Goal: Information Seeking & Learning: Learn about a topic

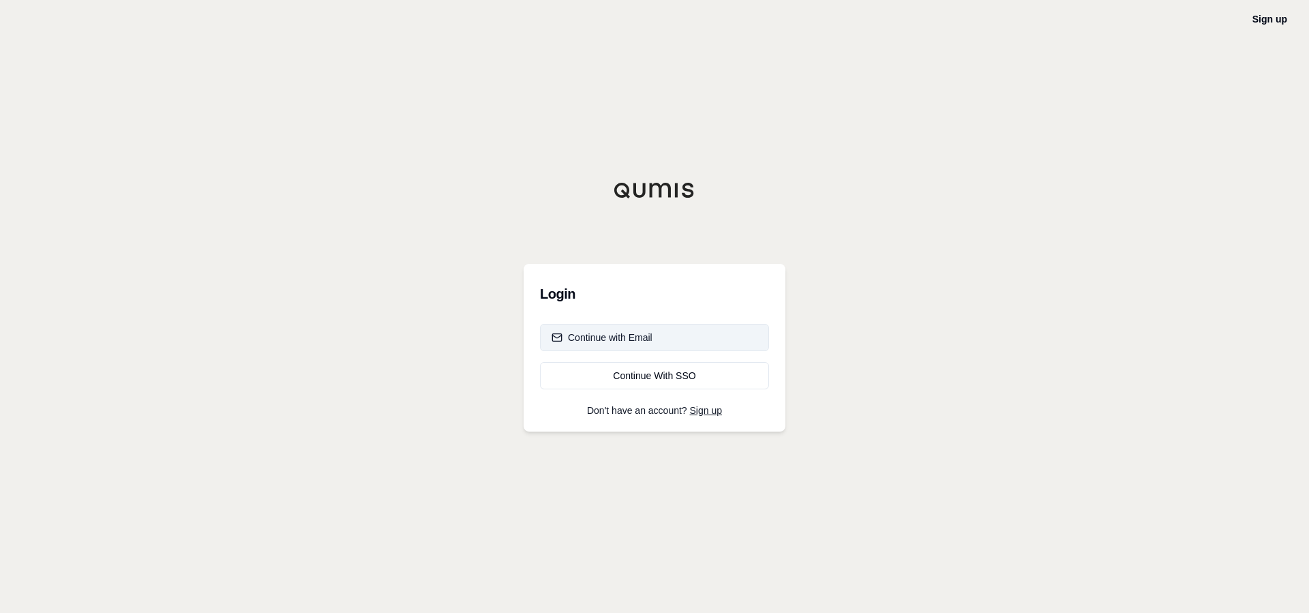
click at [613, 341] on div "Continue with Email" at bounding box center [601, 338] width 101 height 14
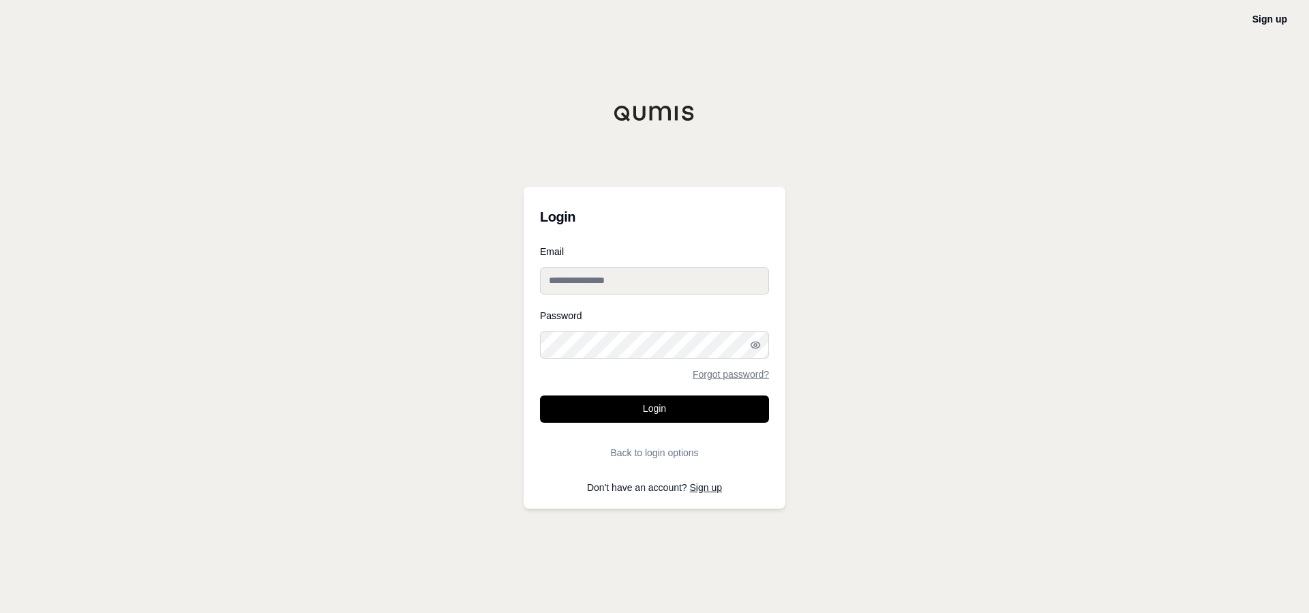
click at [607, 274] on input "Email" at bounding box center [654, 280] width 229 height 27
type input "**********"
click at [540, 395] on button "Login" at bounding box center [654, 408] width 229 height 27
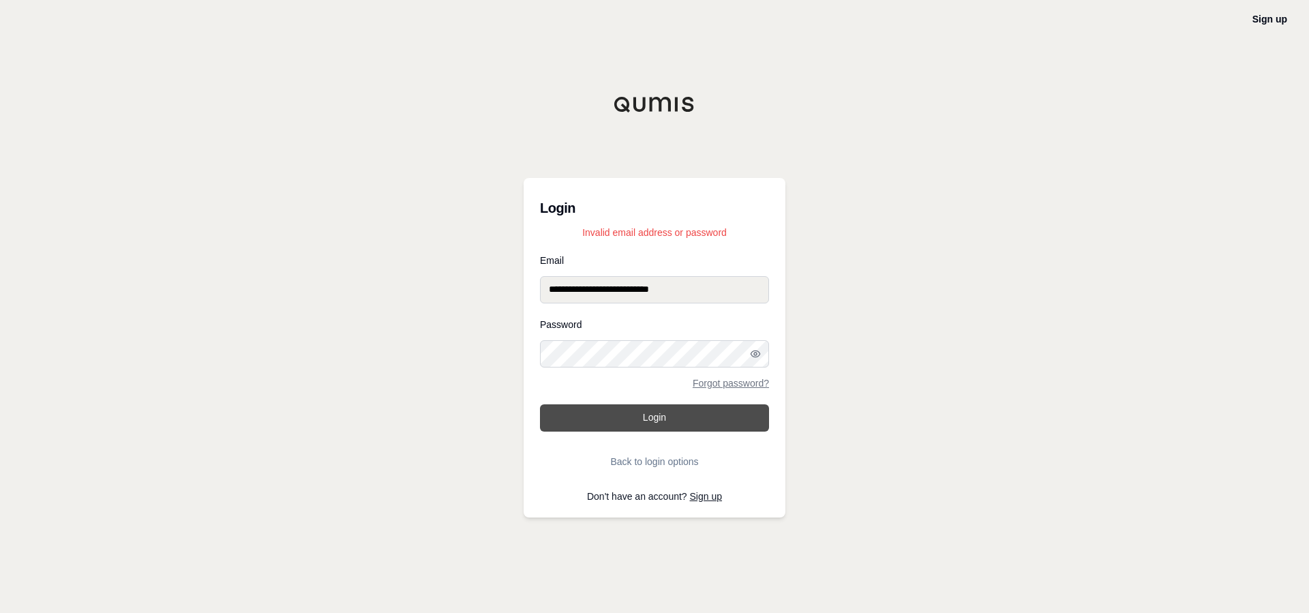
click at [642, 415] on button "Login" at bounding box center [654, 417] width 229 height 27
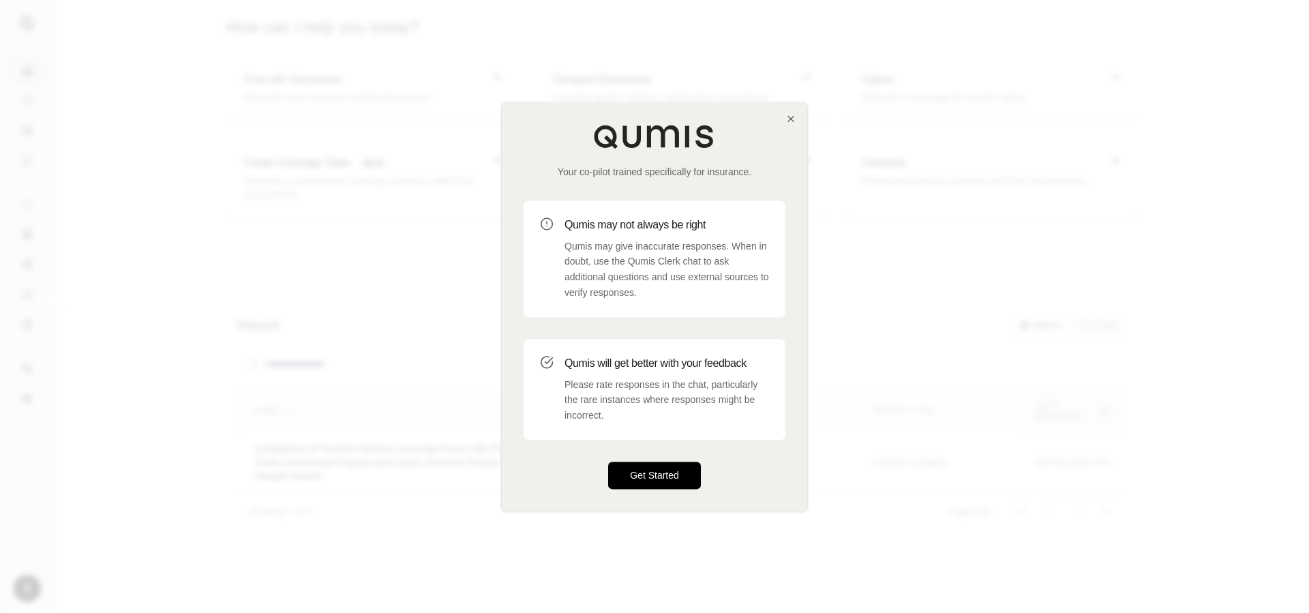
click at [627, 474] on button "Get Started" at bounding box center [654, 474] width 93 height 27
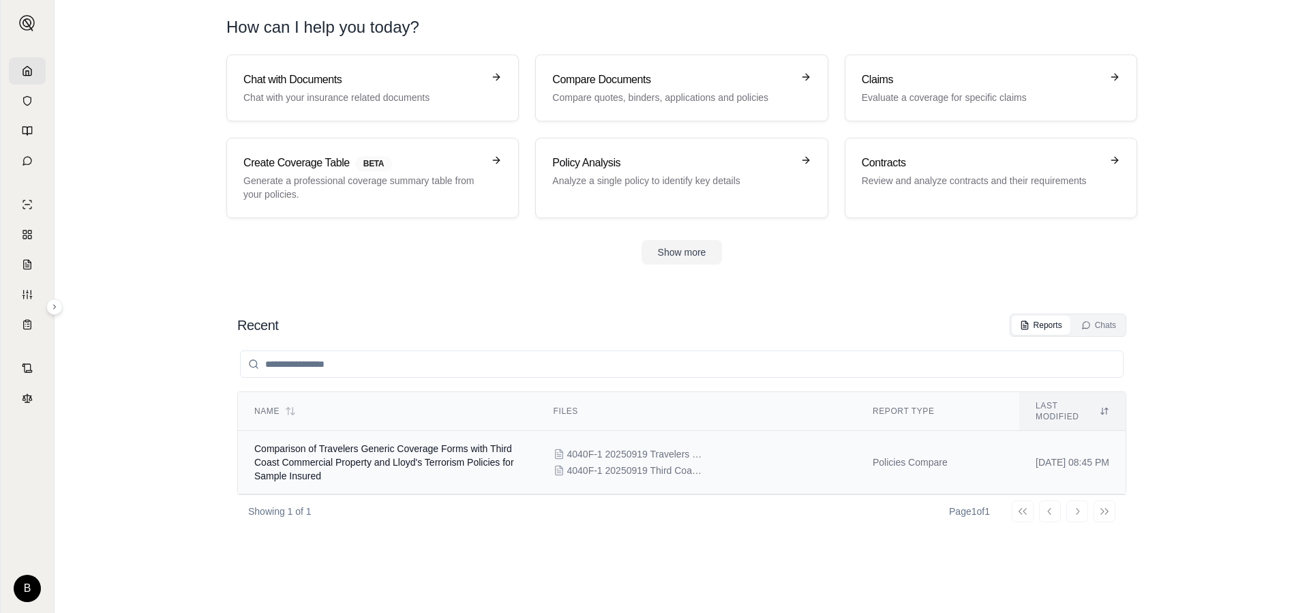
click at [900, 450] on td "Policies Compare" at bounding box center [937, 462] width 163 height 63
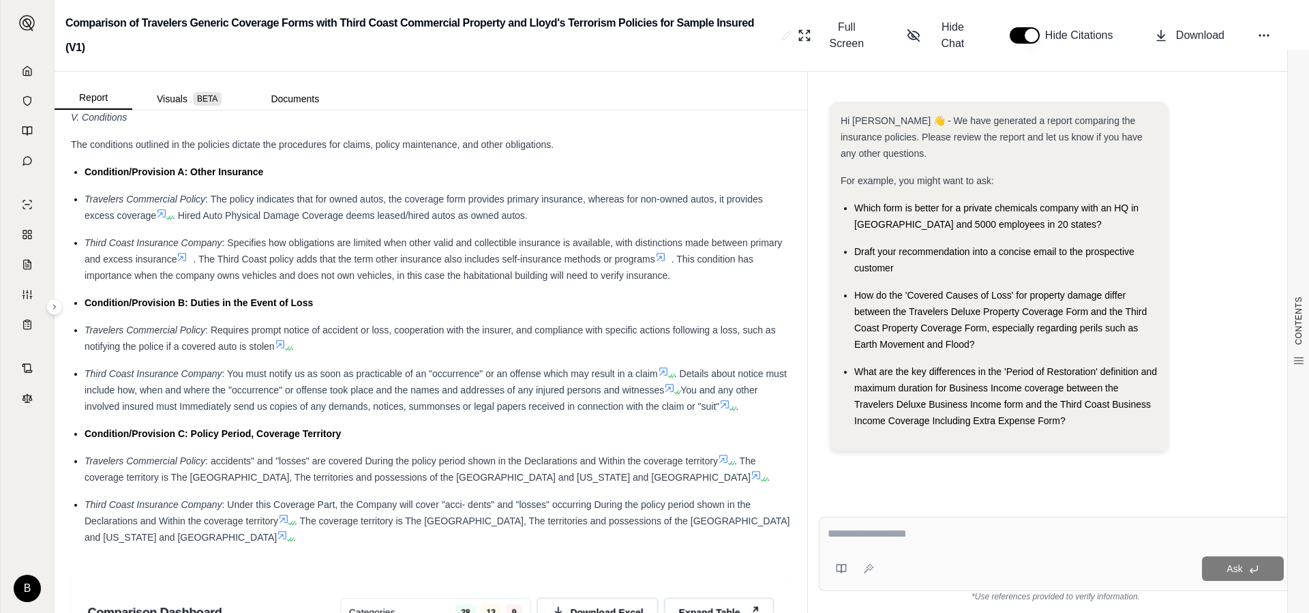
scroll to position [2503, 0]
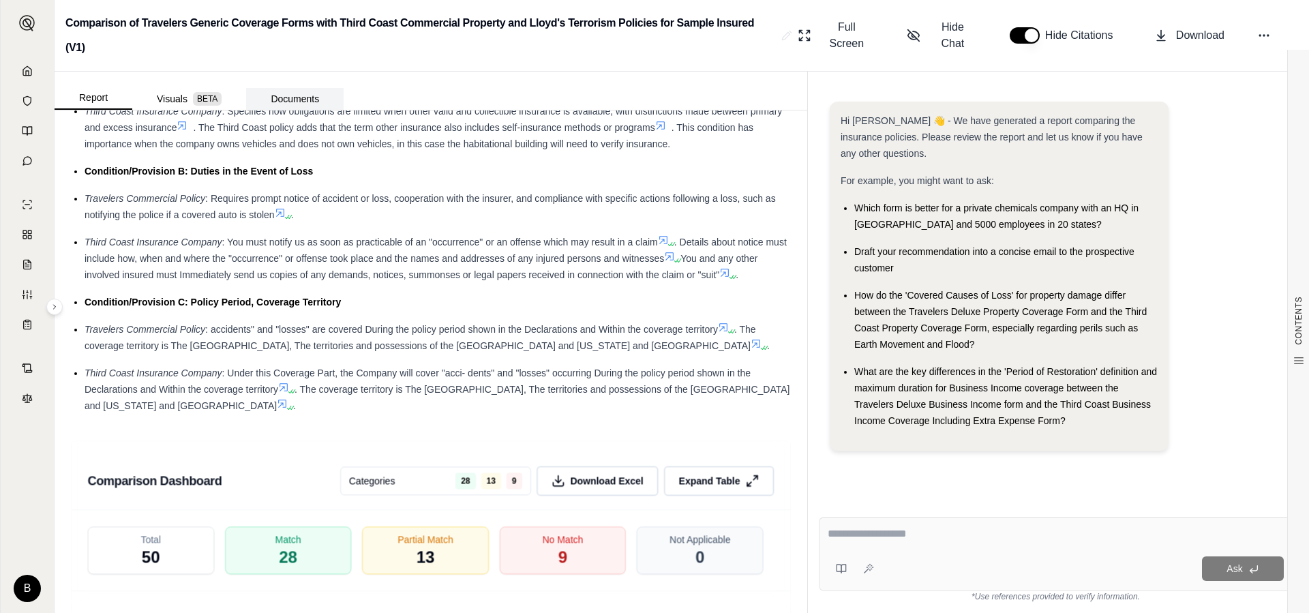
click at [302, 88] on button "Documents" at bounding box center [294, 99] width 97 height 22
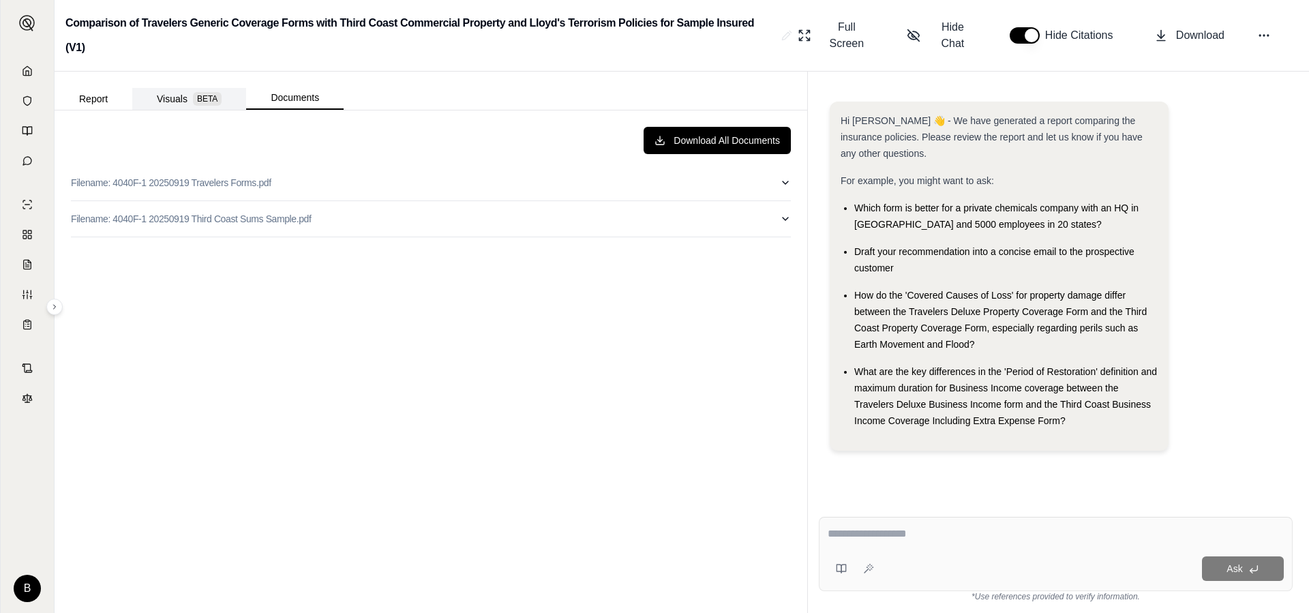
click at [169, 88] on button "Visuals BETA" at bounding box center [189, 99] width 114 height 22
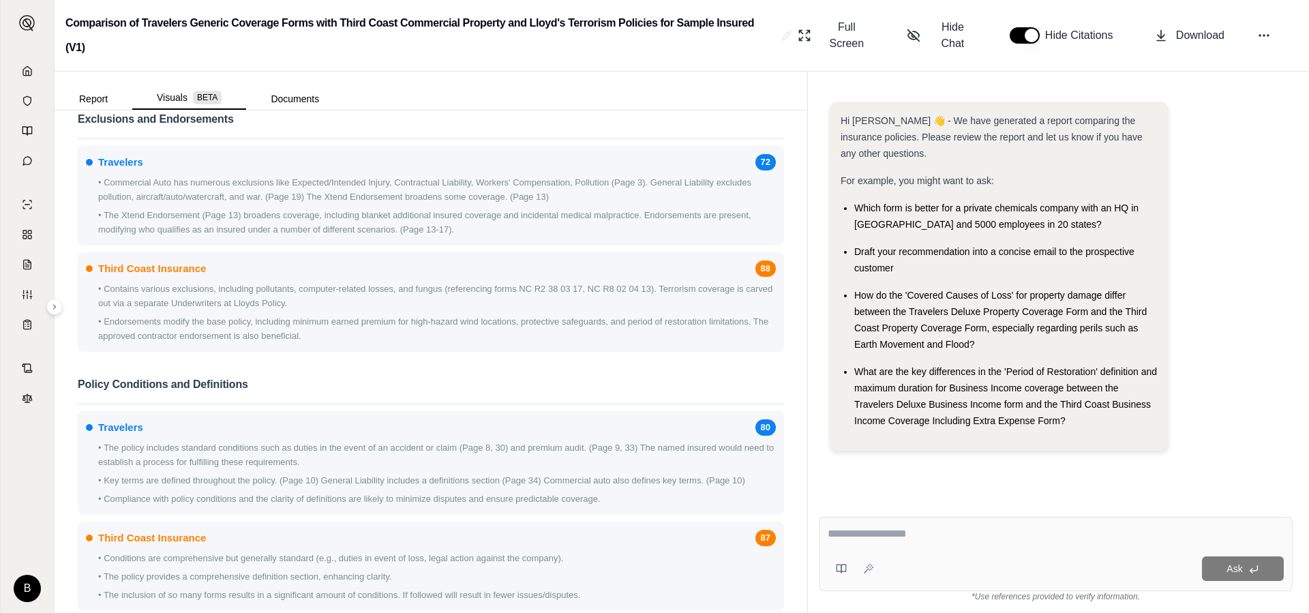
scroll to position [0, 0]
click at [926, 568] on div "Ask" at bounding box center [1081, 568] width 404 height 25
click at [893, 568] on div "Ask" at bounding box center [1081, 568] width 404 height 25
click at [845, 536] on textarea at bounding box center [1055, 533] width 456 height 16
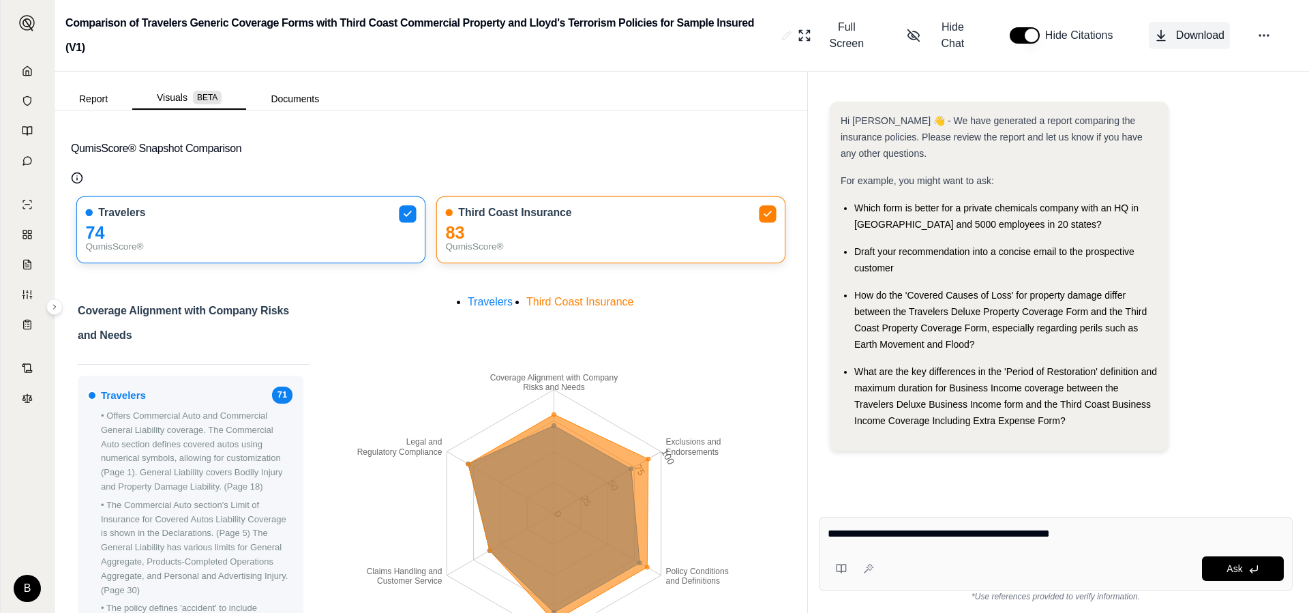
click at [1185, 22] on button "Download" at bounding box center [1188, 35] width 81 height 27
click at [91, 88] on button "Report" at bounding box center [94, 99] width 78 height 22
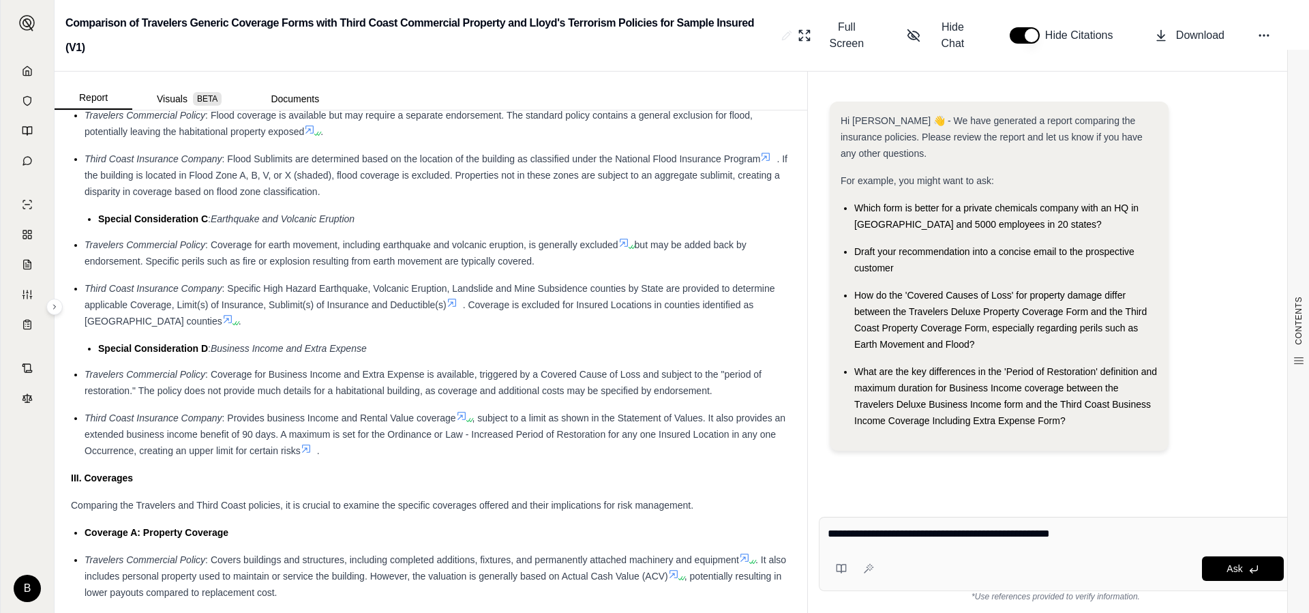
scroll to position [1599, 0]
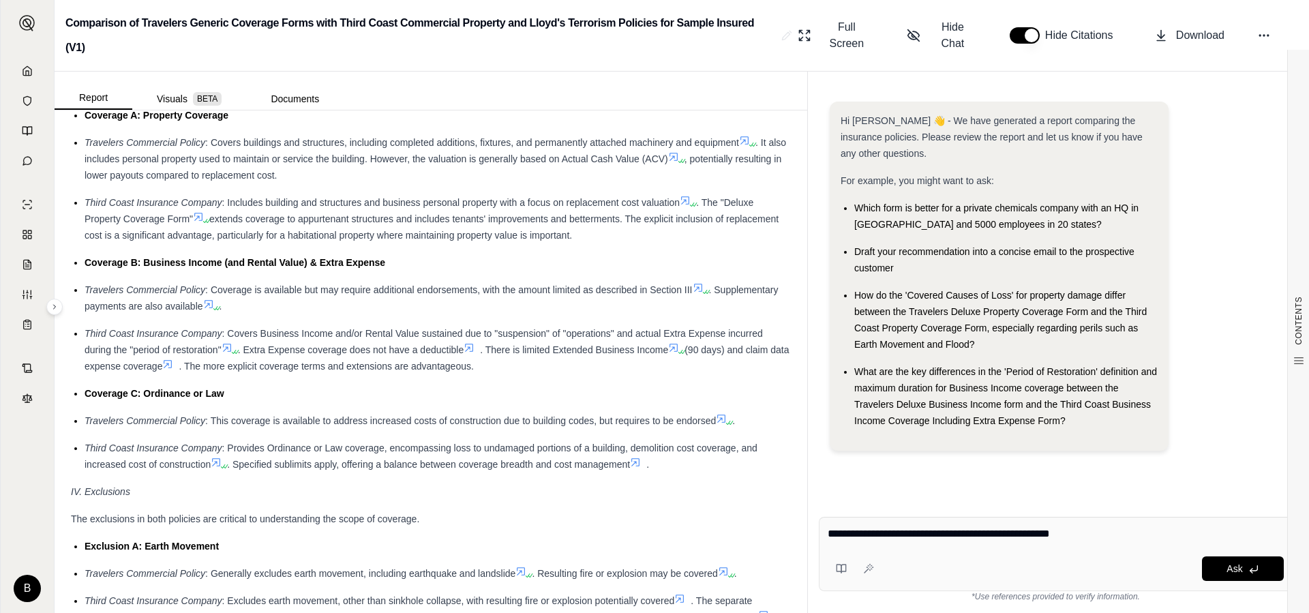
click at [1089, 539] on textarea "**********" at bounding box center [1055, 533] width 456 height 16
type textarea "**********"
click at [1233, 569] on span "Ask" at bounding box center [1234, 568] width 16 height 11
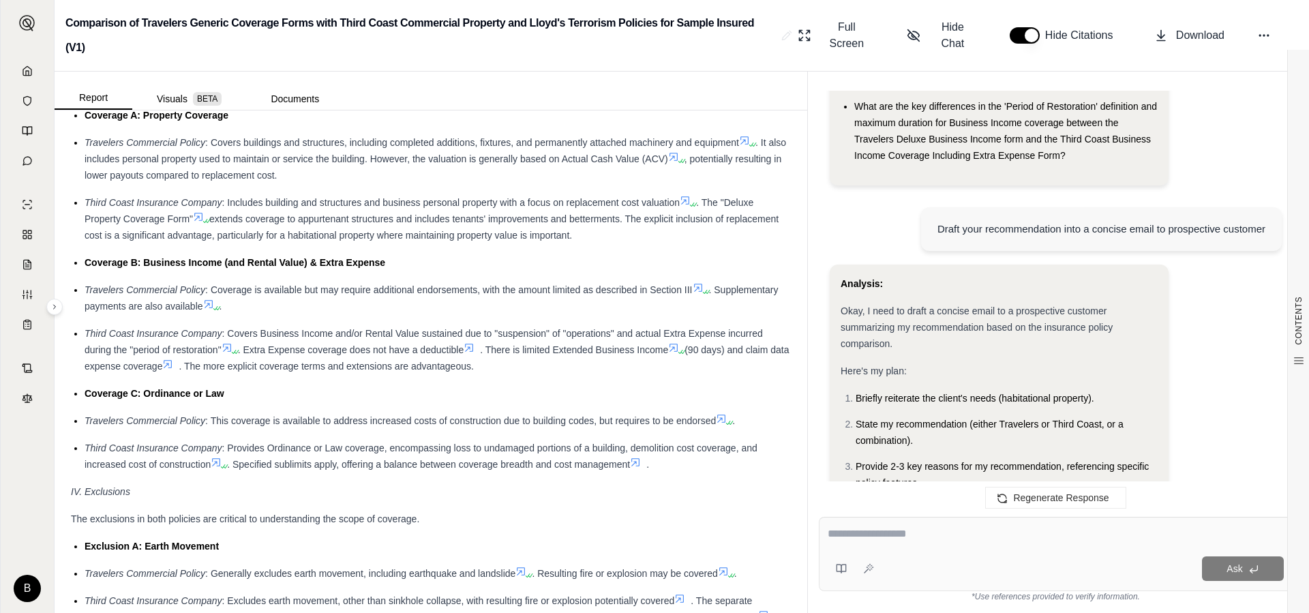
scroll to position [278, 0]
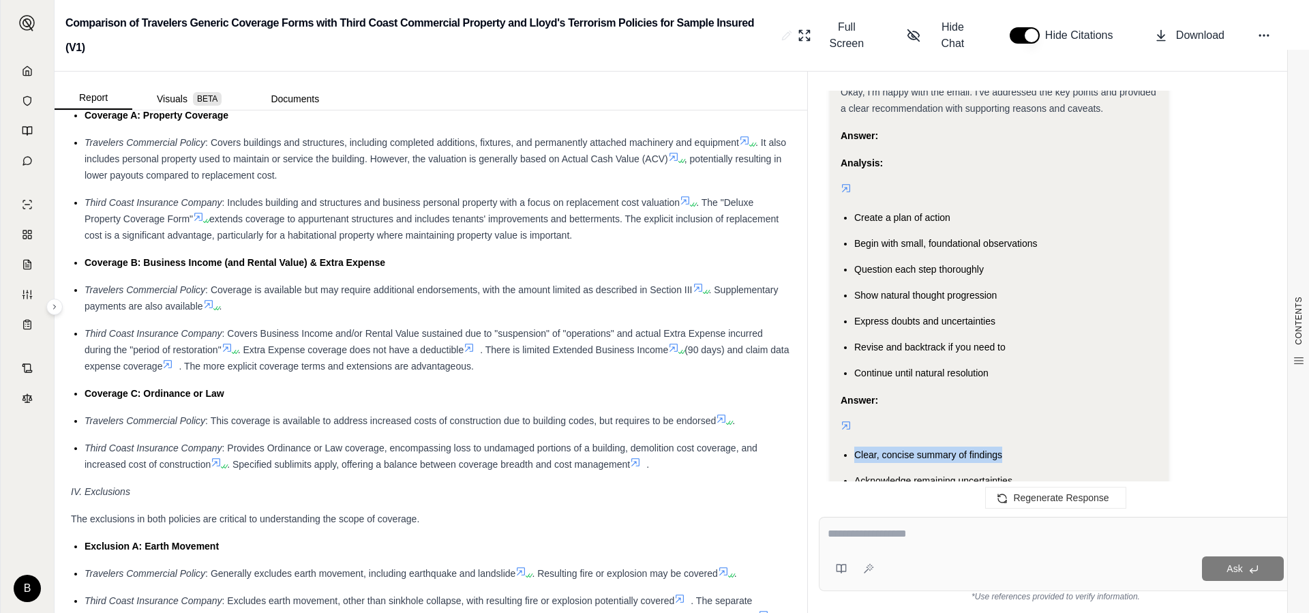
scroll to position [1447, 0]
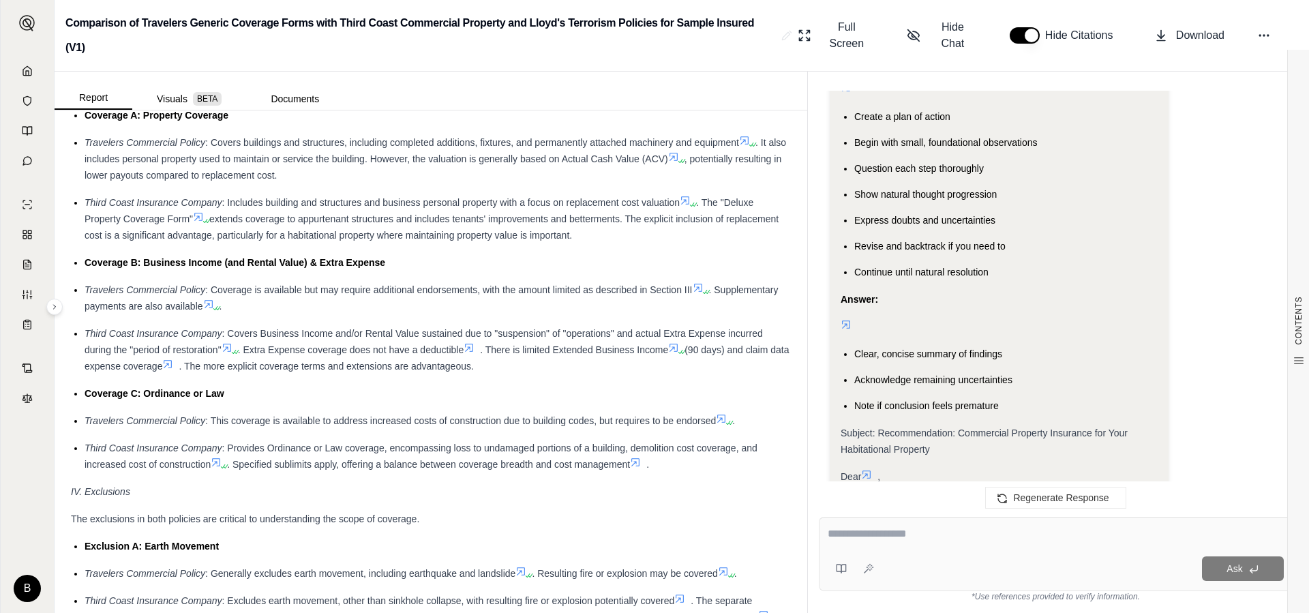
drag, startPoint x: 844, startPoint y: 313, endPoint x: 1106, endPoint y: 507, distance: 326.0
click at [1106, 507] on div "Analysis: Okay, I need to draft a concise email to a prospective customer summa…" at bounding box center [998, 7] width 317 height 2016
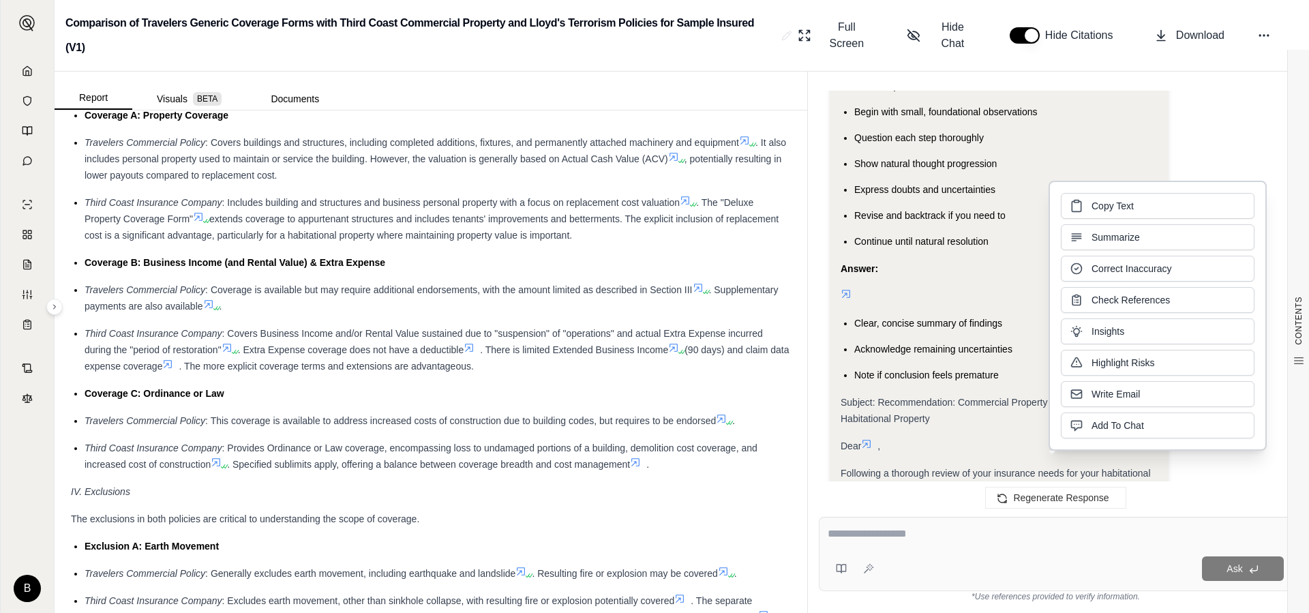
click at [959, 277] on div "Answer:" at bounding box center [998, 268] width 317 height 16
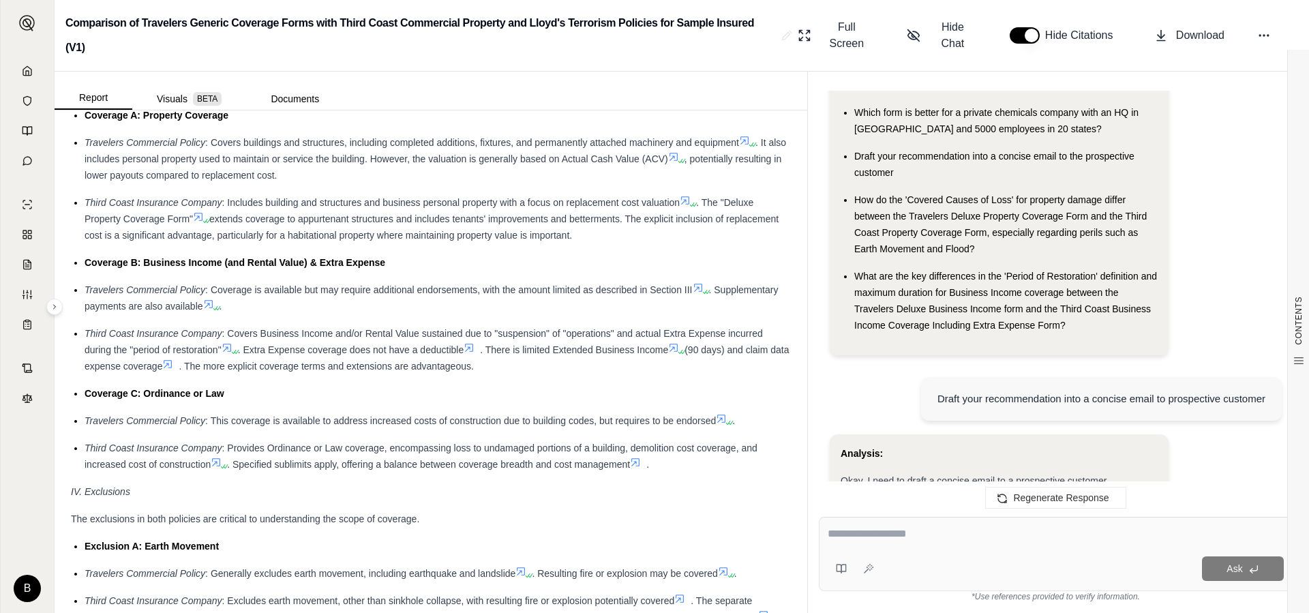
scroll to position [0, 0]
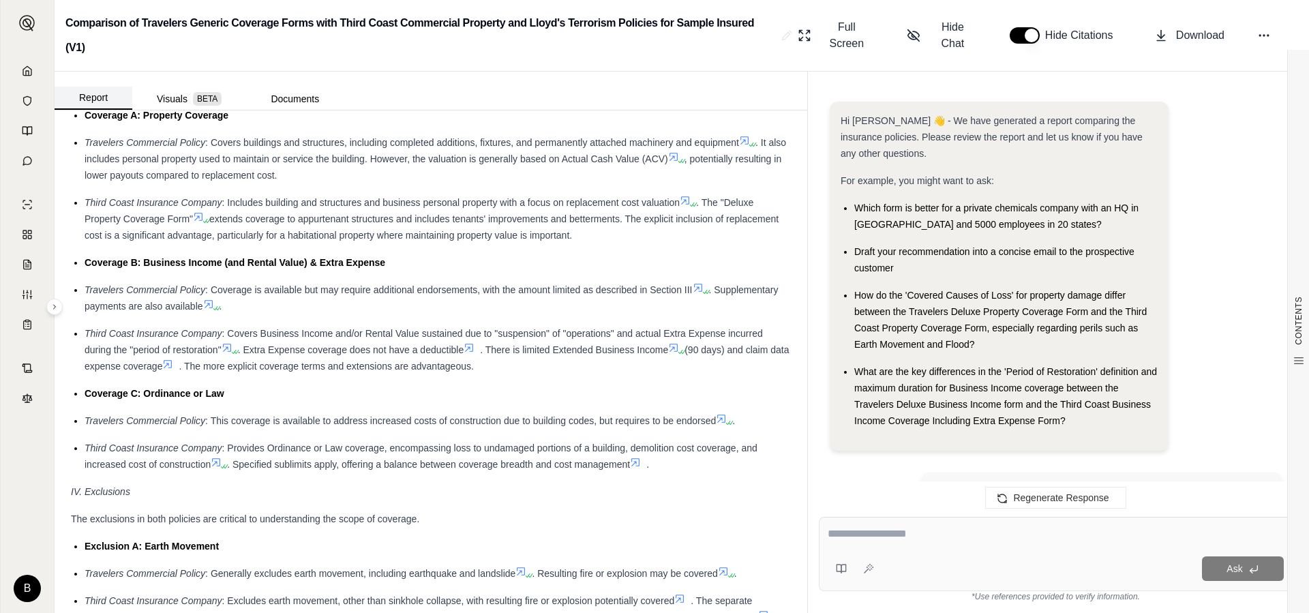
click at [98, 87] on button "Report" at bounding box center [94, 98] width 78 height 23
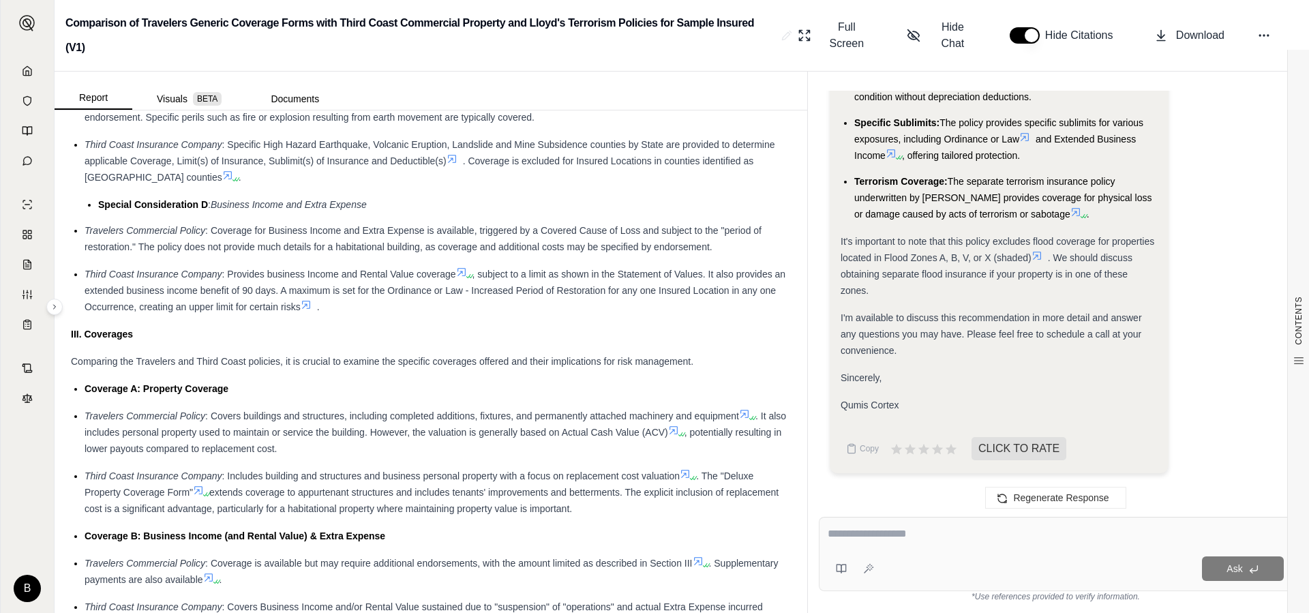
scroll to position [1321, 0]
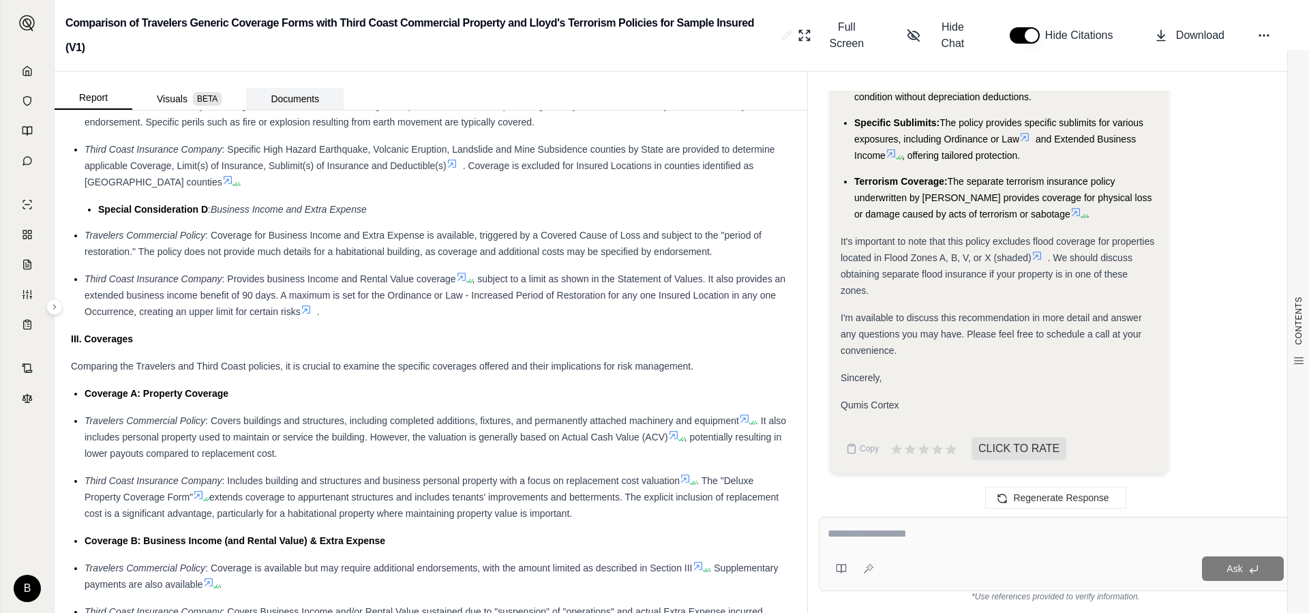
click at [312, 88] on button "Documents" at bounding box center [294, 99] width 97 height 22
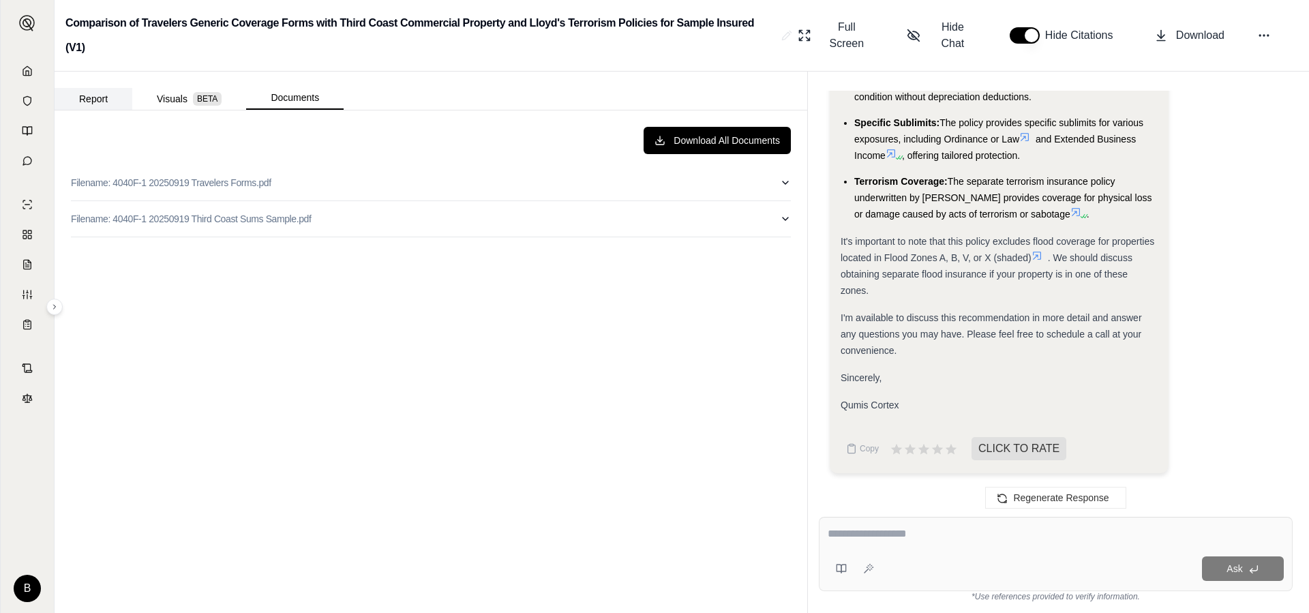
click at [94, 88] on button "Report" at bounding box center [94, 99] width 78 height 22
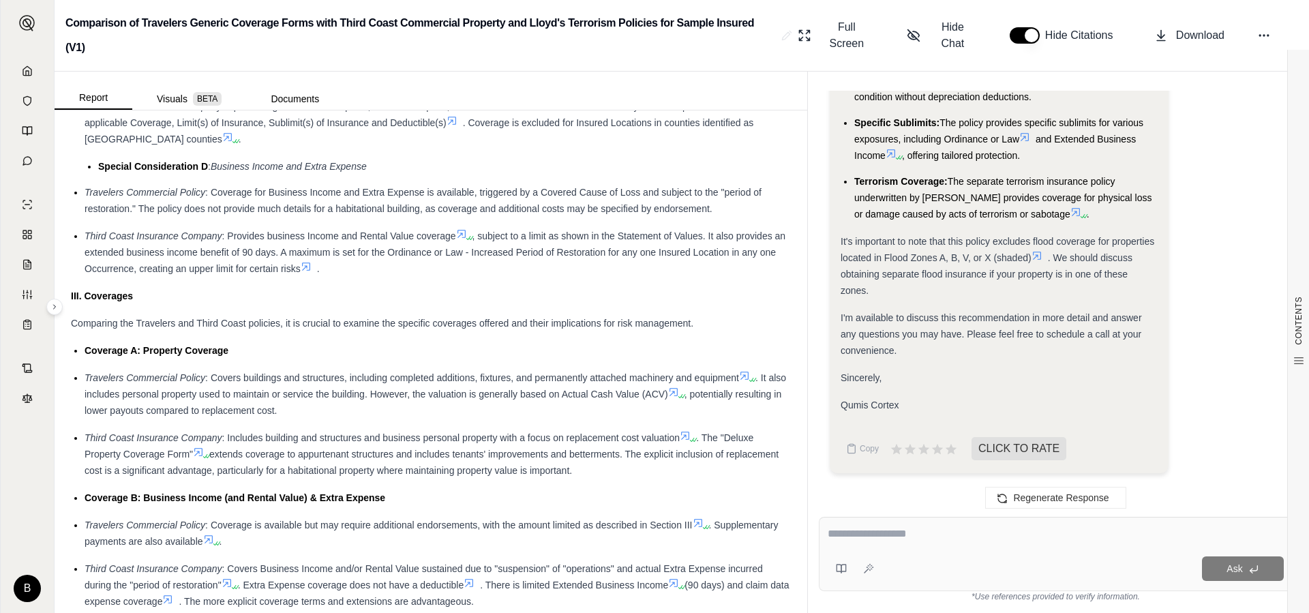
scroll to position [1668, 0]
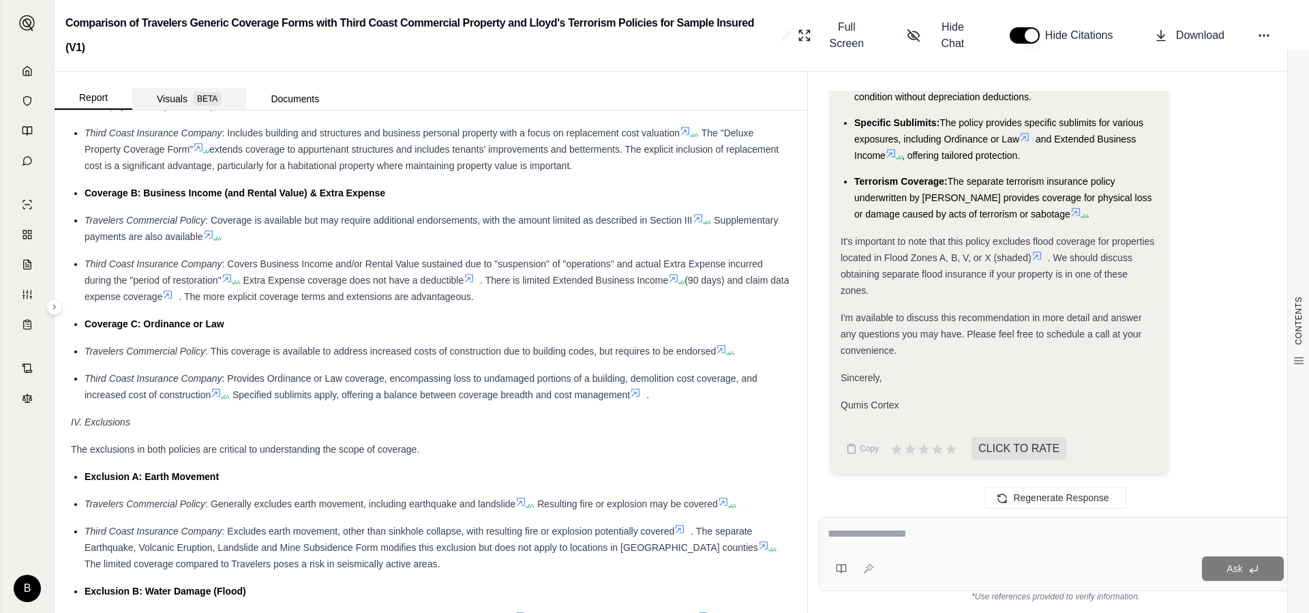
click at [171, 88] on button "Visuals BETA" at bounding box center [189, 99] width 114 height 22
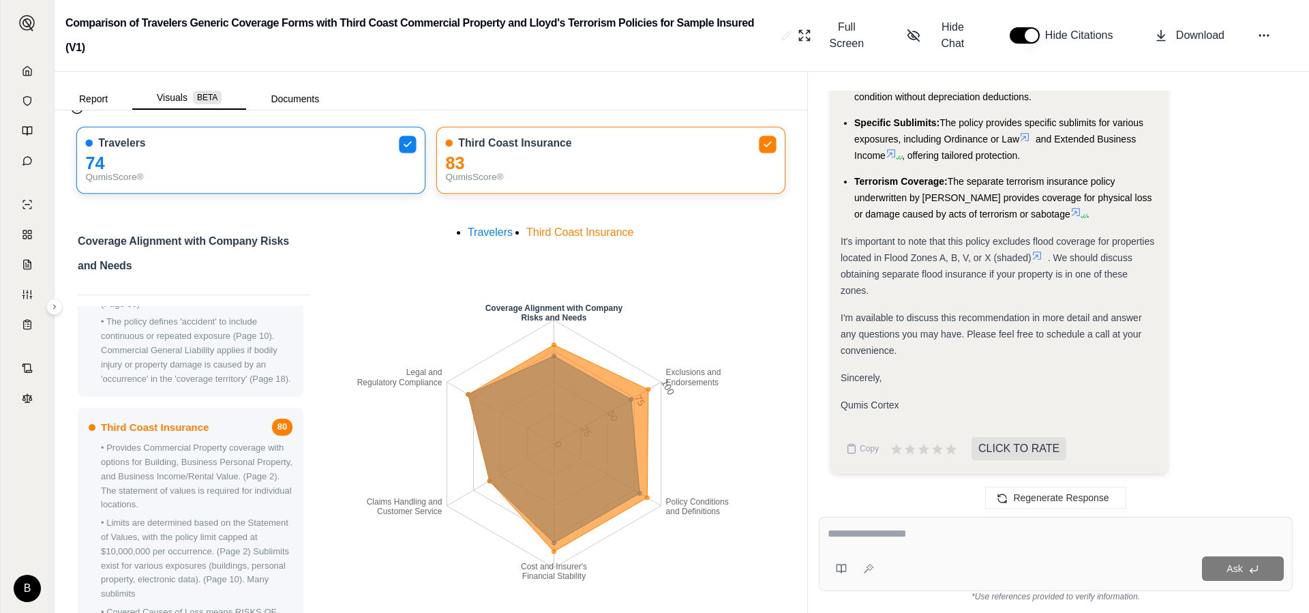
scroll to position [245, 0]
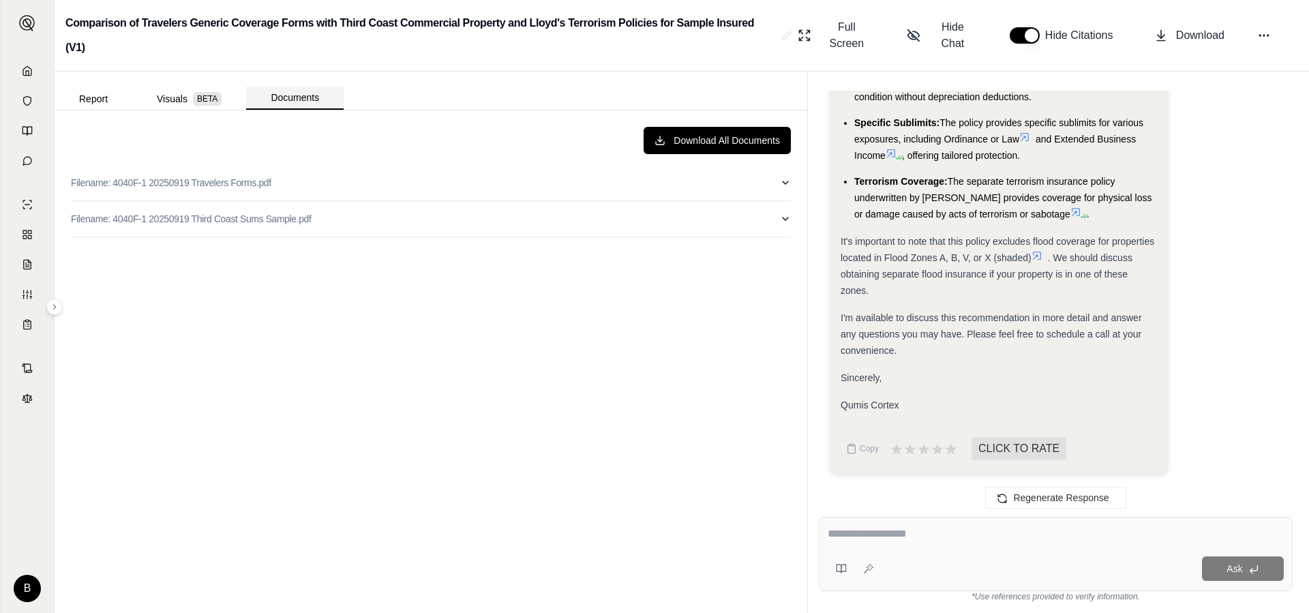
click at [306, 87] on button "Documents" at bounding box center [294, 98] width 97 height 23
click at [1271, 27] on button at bounding box center [1263, 35] width 25 height 25
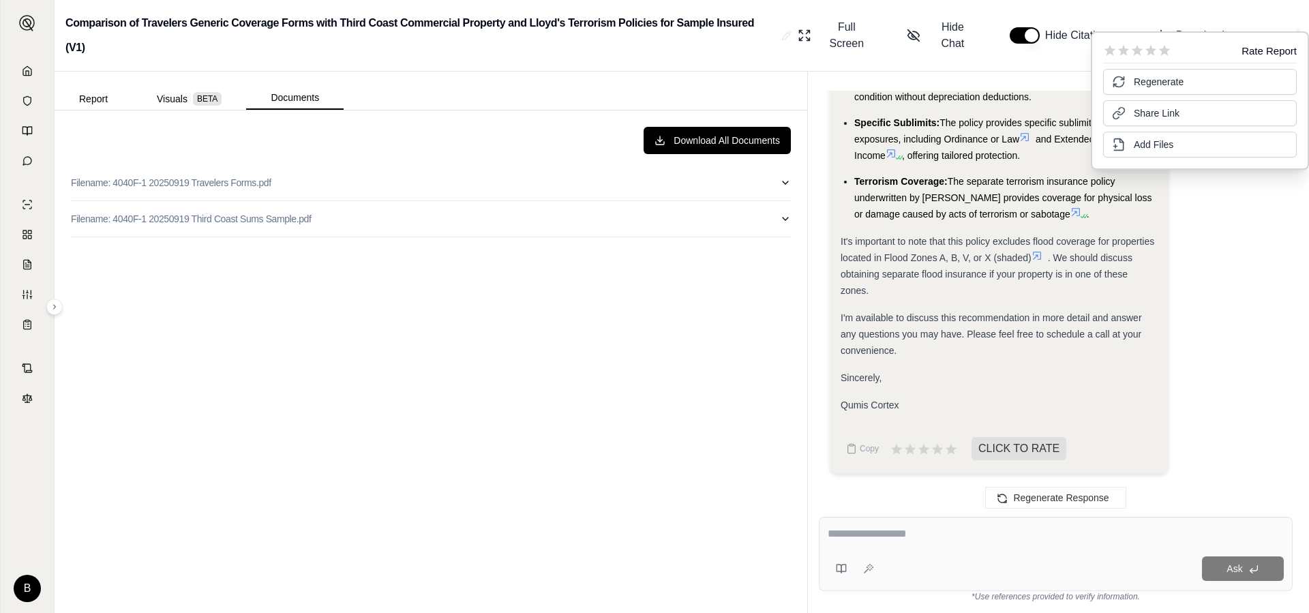
click at [794, 246] on div "Download All Documents Filename: 4040F-1 20250919 Travelers Forms.pdf Filename:…" at bounding box center [430, 361] width 741 height 491
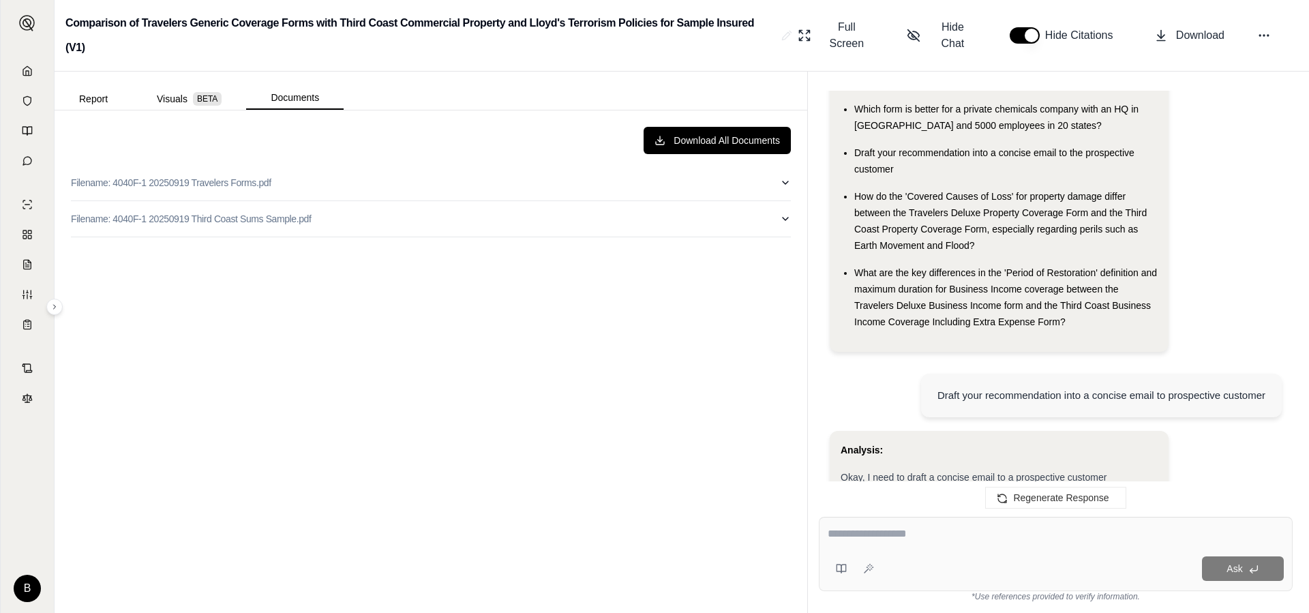
scroll to position [0, 0]
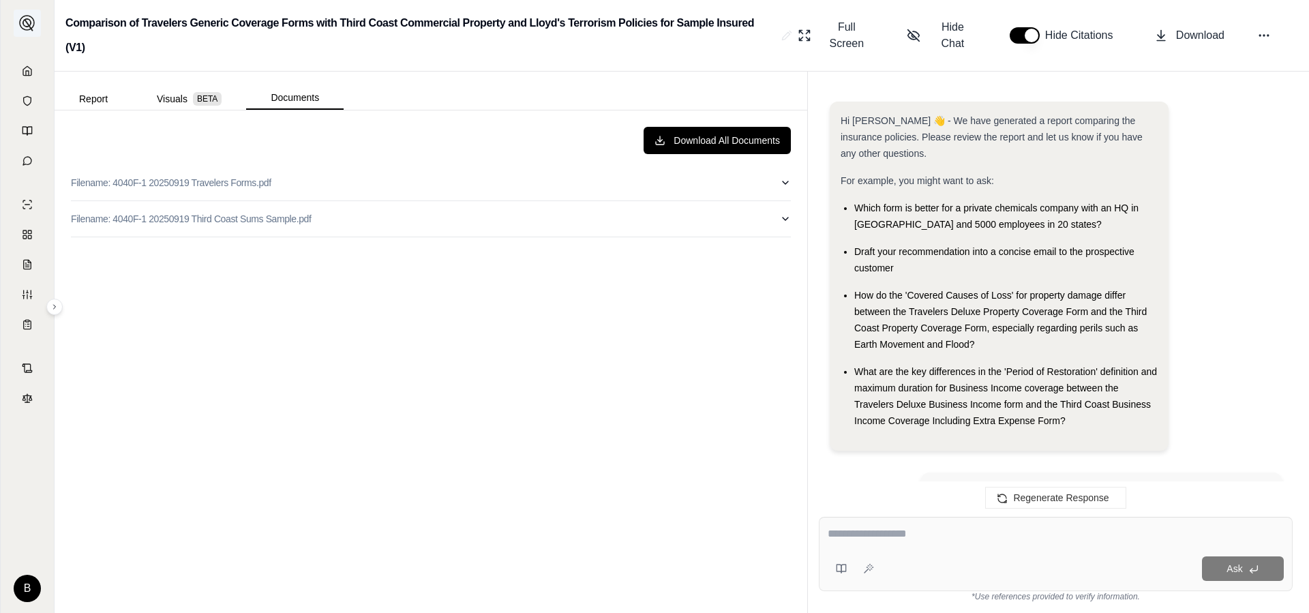
click at [27, 24] on img at bounding box center [27, 23] width 16 height 16
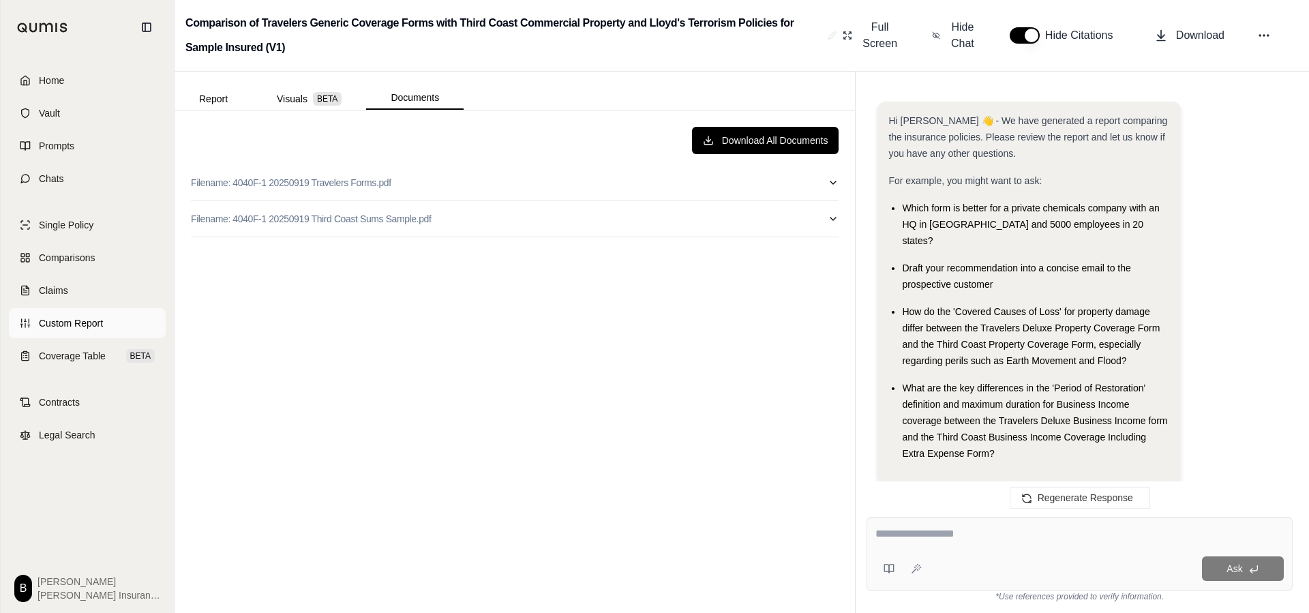
click at [91, 322] on span "Custom Report" at bounding box center [71, 323] width 64 height 14
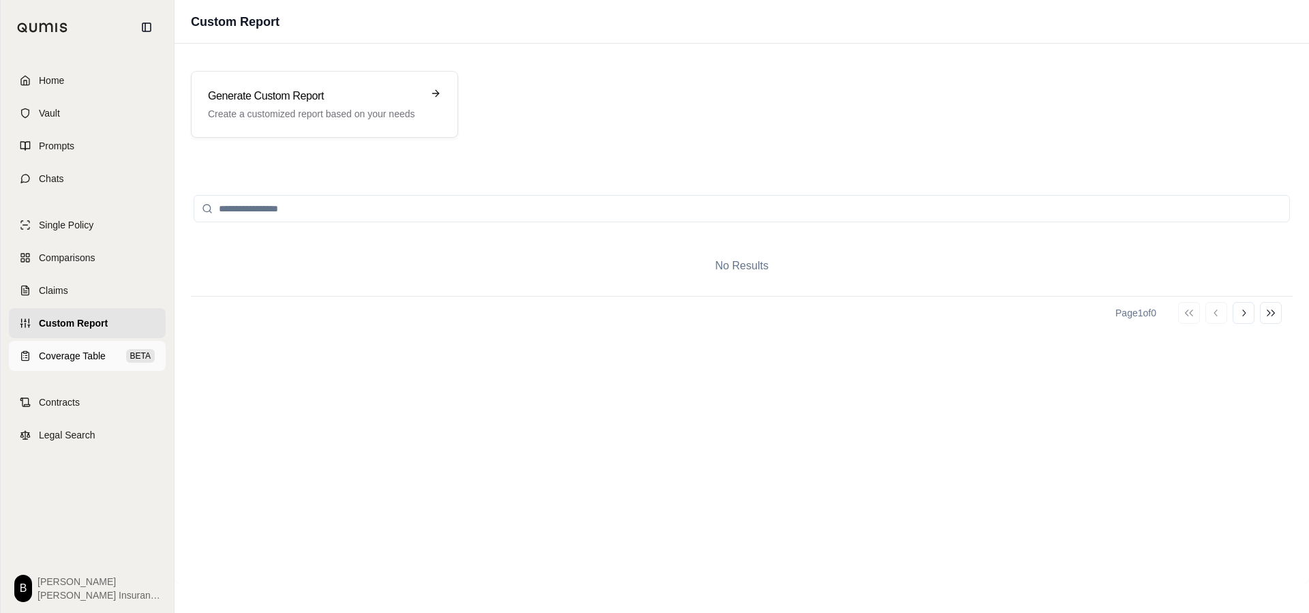
click at [78, 358] on span "Coverage Table" at bounding box center [72, 356] width 67 height 14
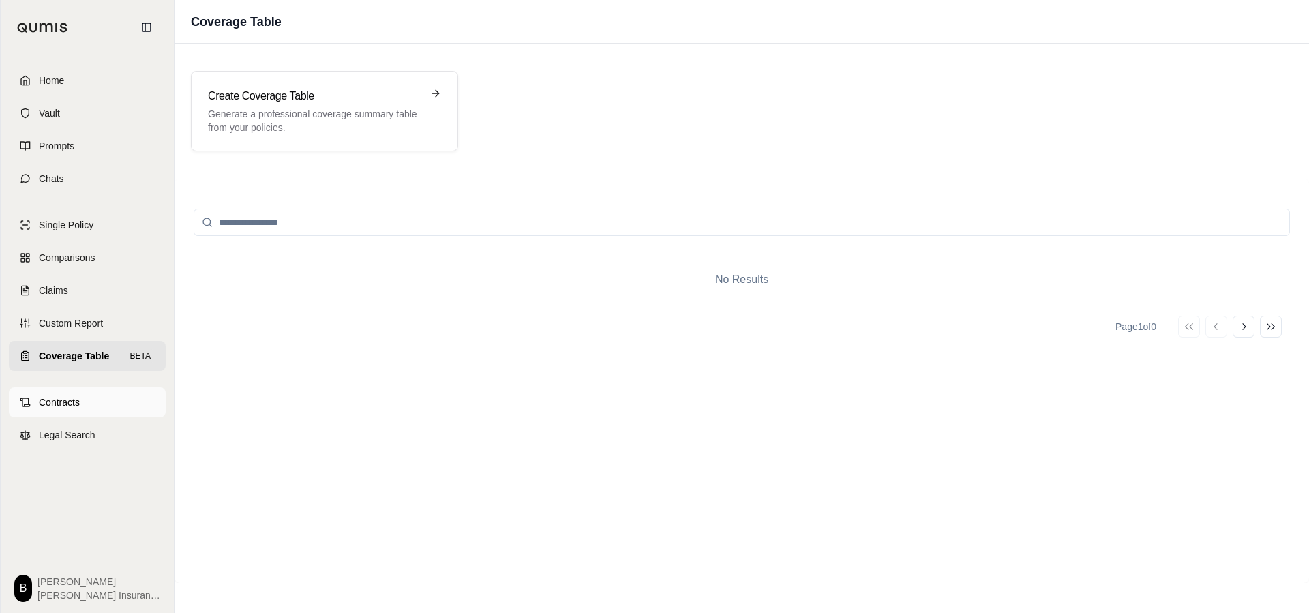
click at [74, 397] on span "Contracts" at bounding box center [59, 402] width 41 height 14
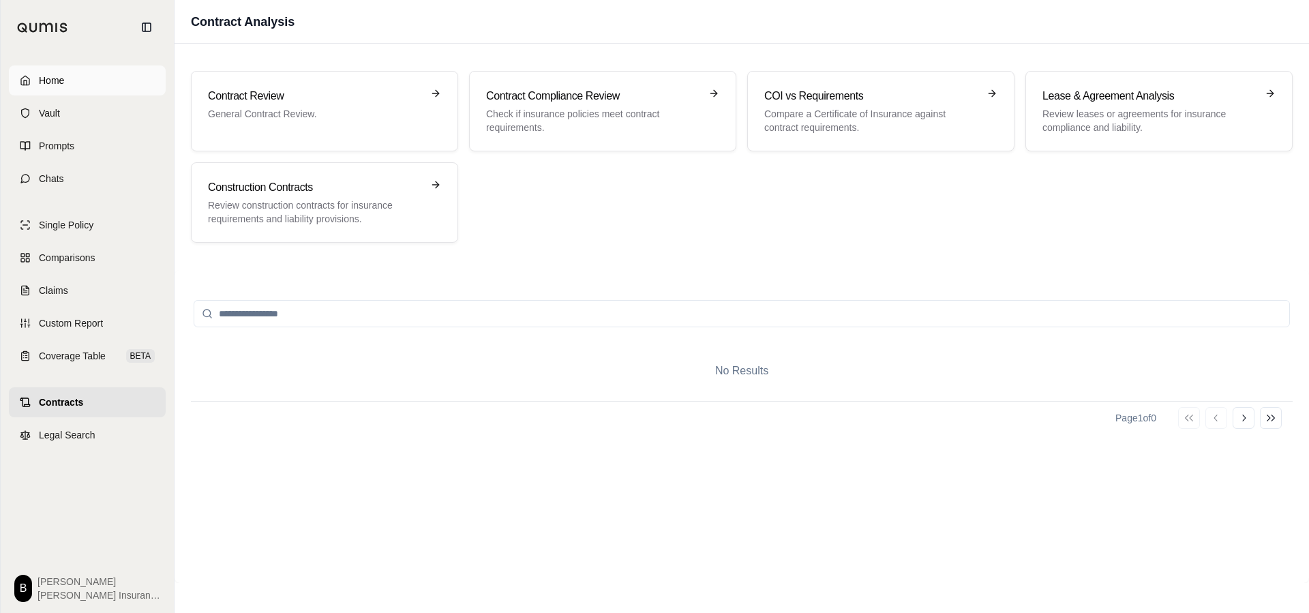
click at [63, 82] on span "Home" at bounding box center [51, 81] width 25 height 14
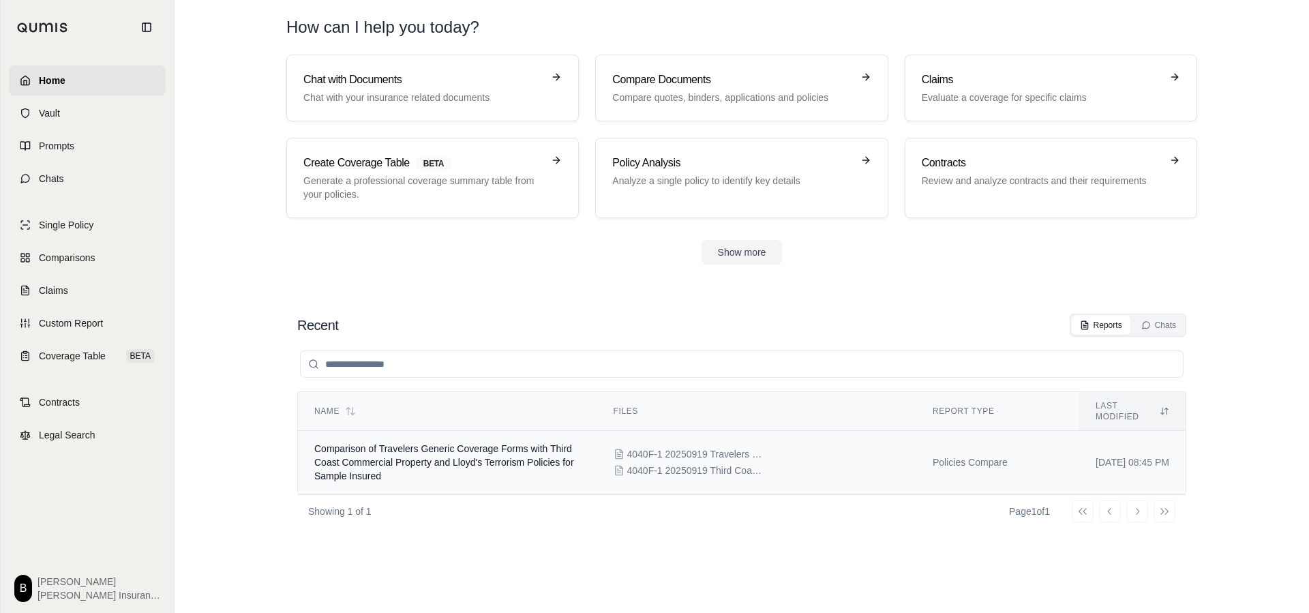
click at [445, 443] on span "Comparison of Travelers Generic Coverage Forms with Third Coast Commercial Prop…" at bounding box center [444, 462] width 260 height 38
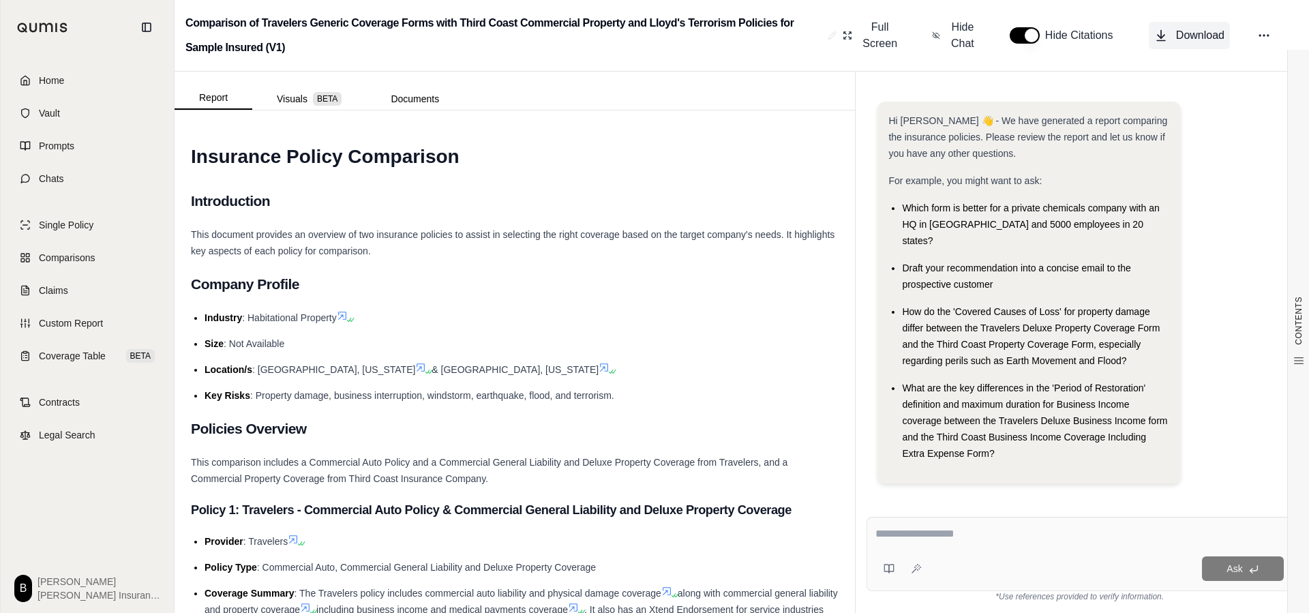
click at [1162, 37] on icon at bounding box center [1160, 36] width 7 height 3
click at [50, 78] on span "Home" at bounding box center [51, 81] width 25 height 14
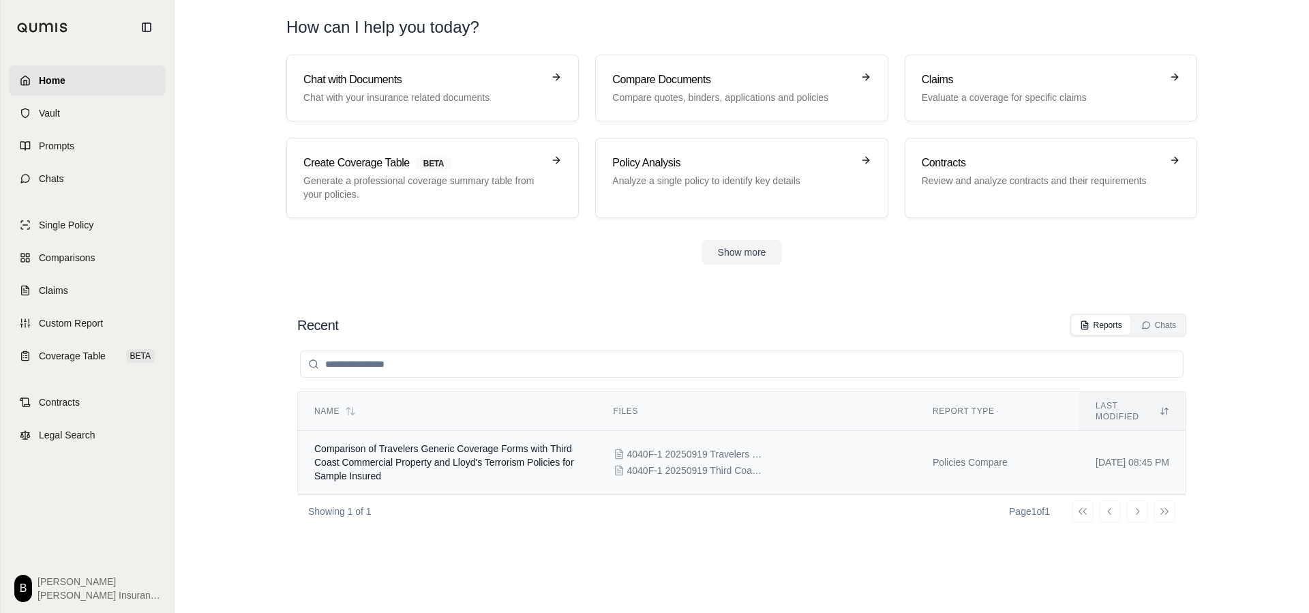
click at [379, 451] on span "Comparison of Travelers Generic Coverage Forms with Third Coast Commercial Prop…" at bounding box center [444, 462] width 260 height 38
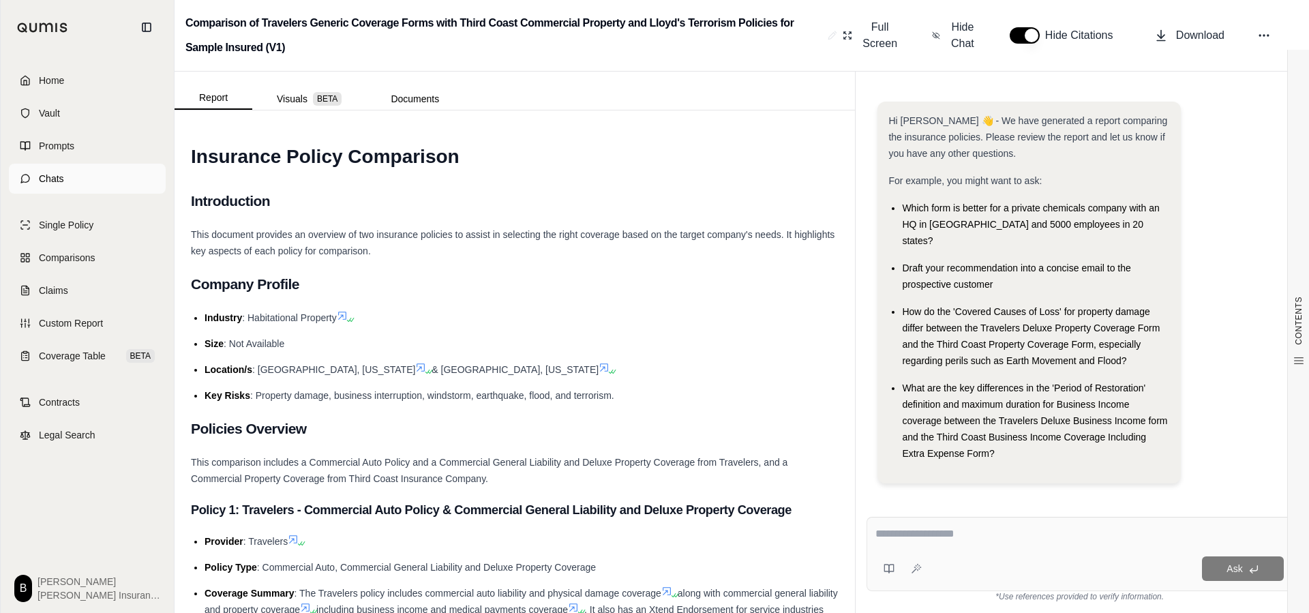
click at [57, 181] on span "Chats" at bounding box center [51, 179] width 25 height 14
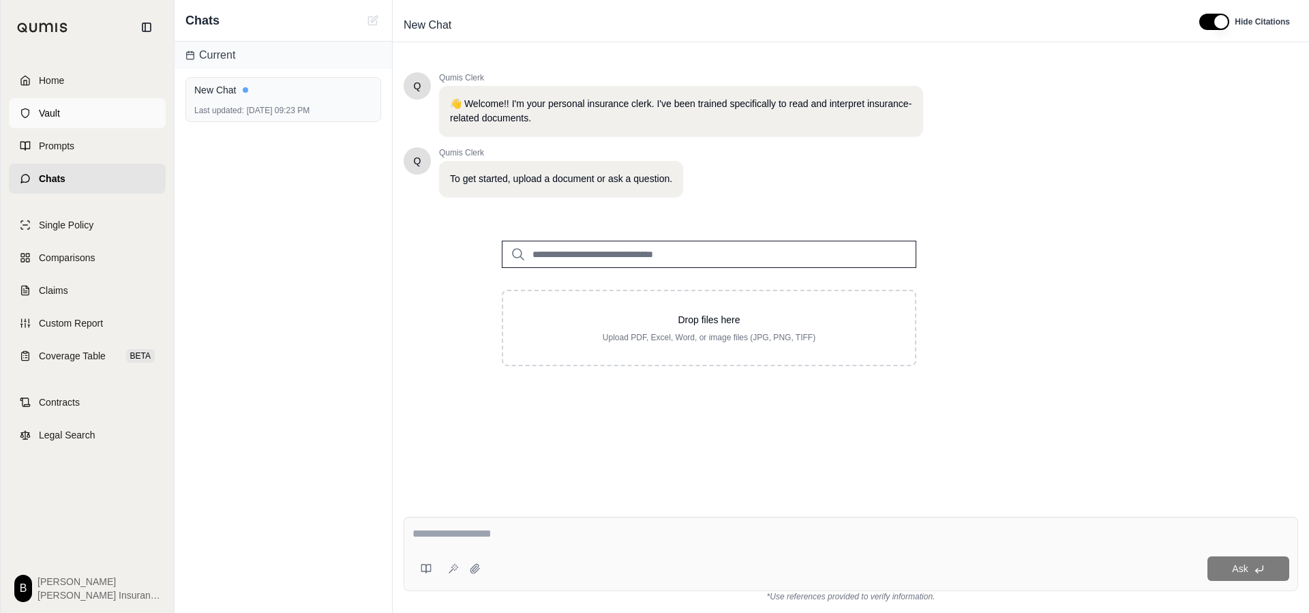
click at [57, 113] on span "Vault" at bounding box center [49, 113] width 21 height 14
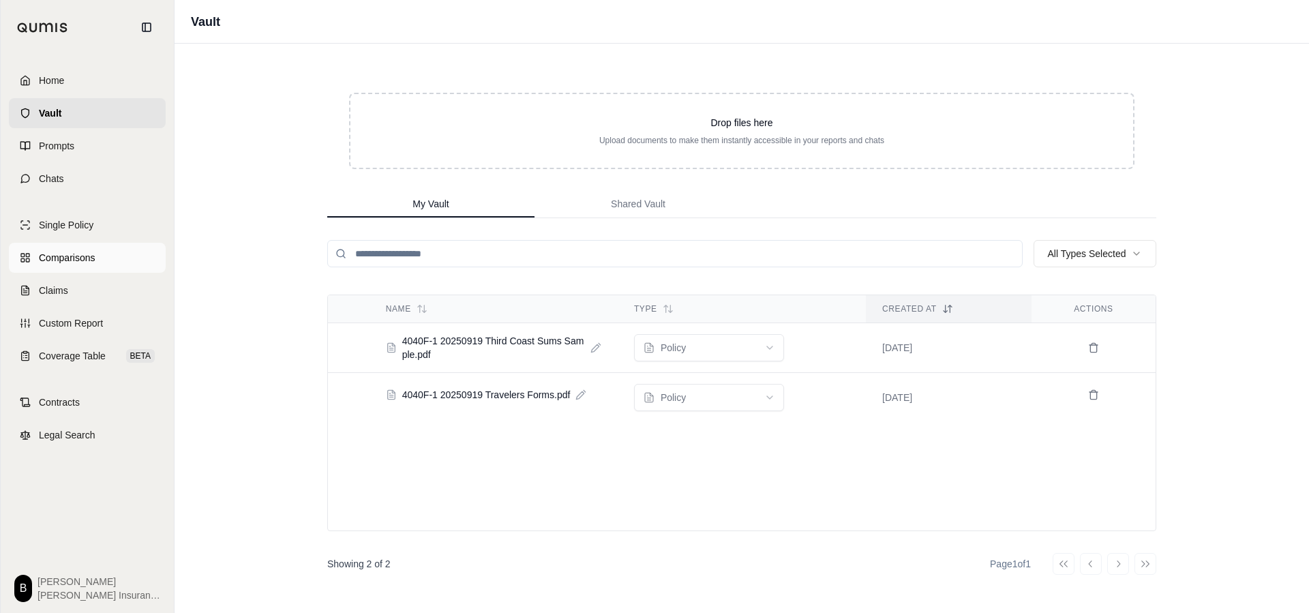
click at [80, 255] on span "Comparisons" at bounding box center [67, 258] width 56 height 14
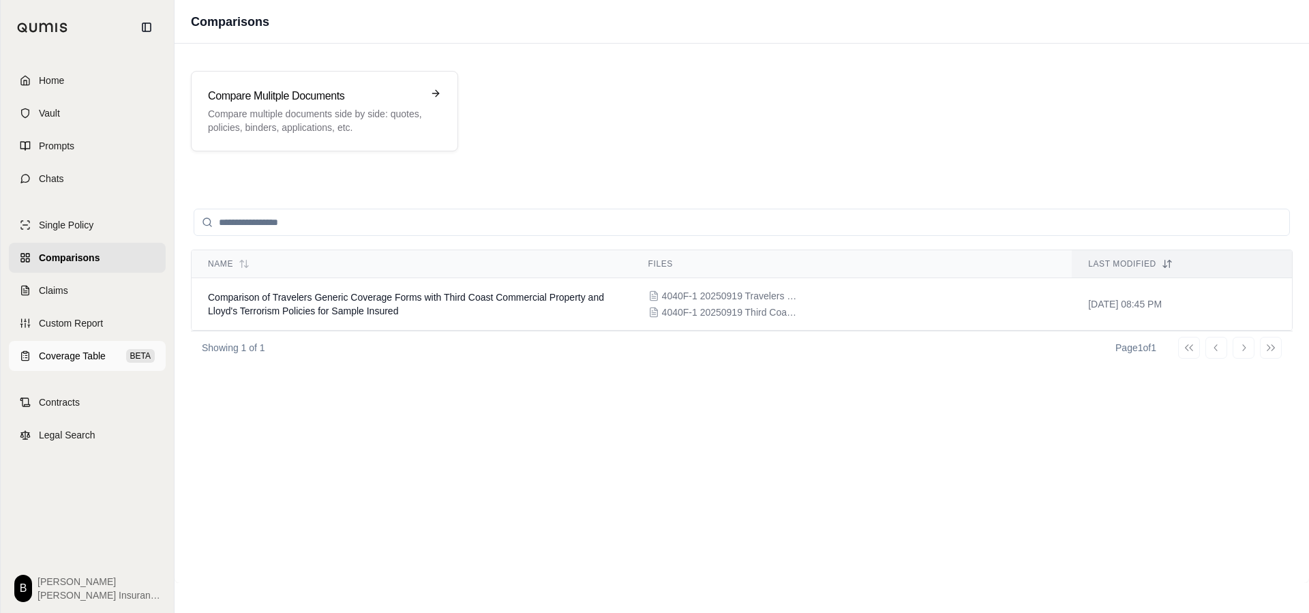
click at [70, 356] on span "Coverage Table" at bounding box center [72, 356] width 67 height 14
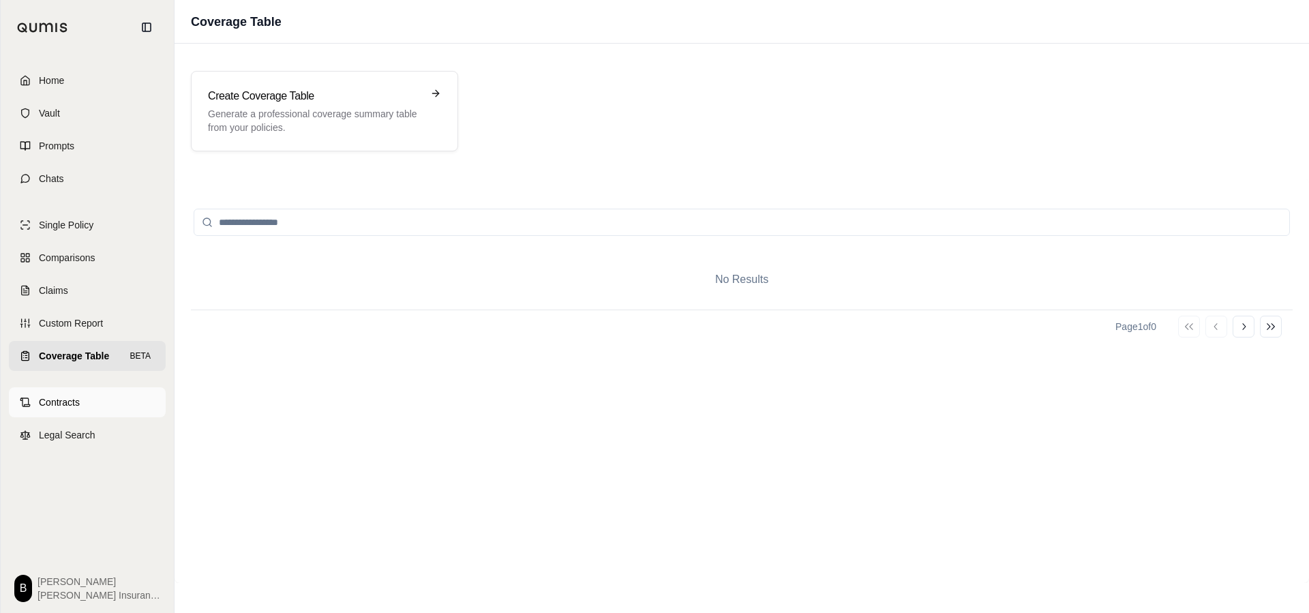
click at [50, 403] on span "Contracts" at bounding box center [59, 402] width 41 height 14
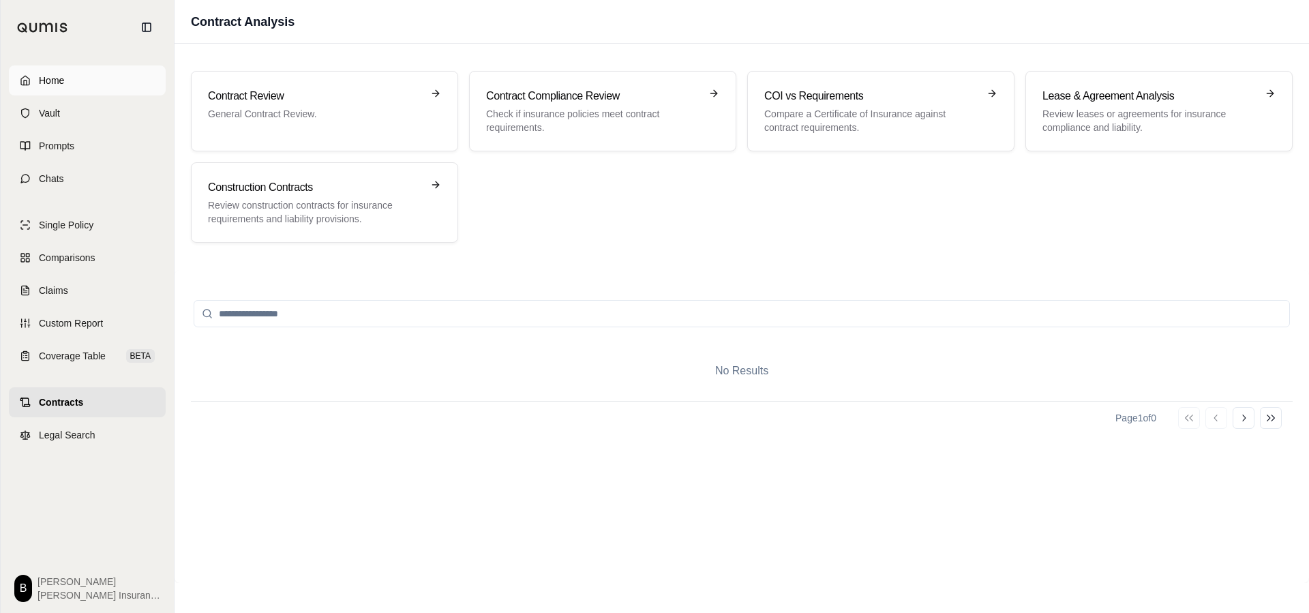
click at [50, 79] on span "Home" at bounding box center [51, 81] width 25 height 14
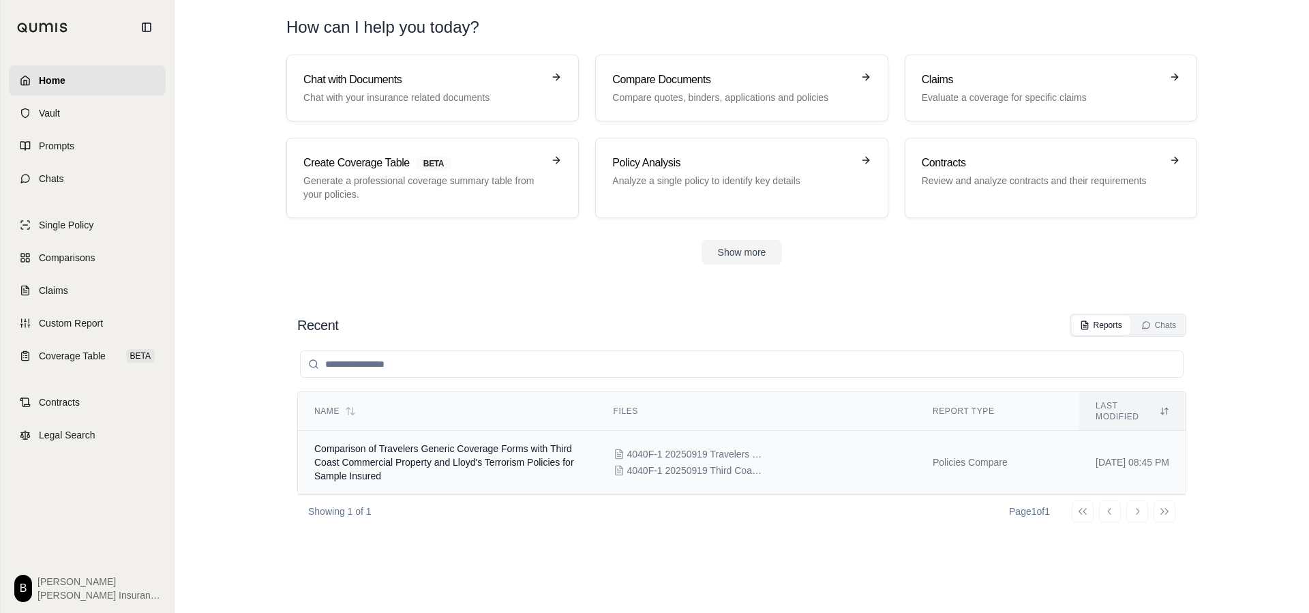
click at [363, 446] on span "Comparison of Travelers Generic Coverage Forms with Third Coast Commercial Prop…" at bounding box center [444, 462] width 260 height 38
click at [1155, 326] on div "Chats" at bounding box center [1158, 325] width 35 height 11
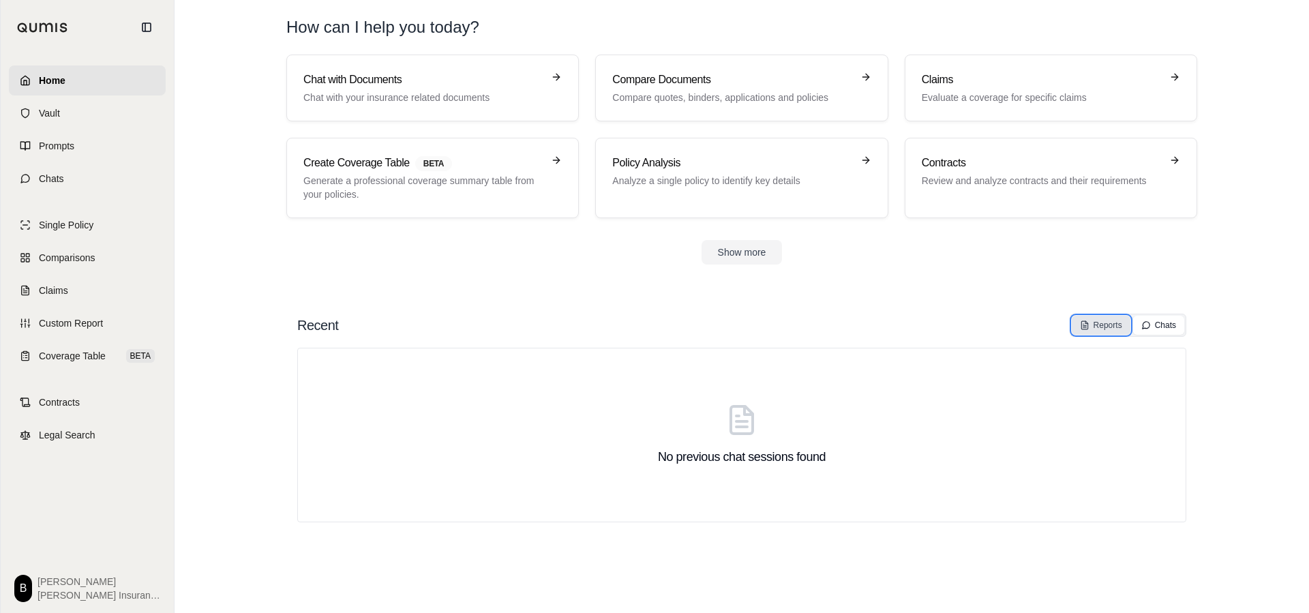
click at [1104, 320] on div "Reports" at bounding box center [1101, 325] width 42 height 11
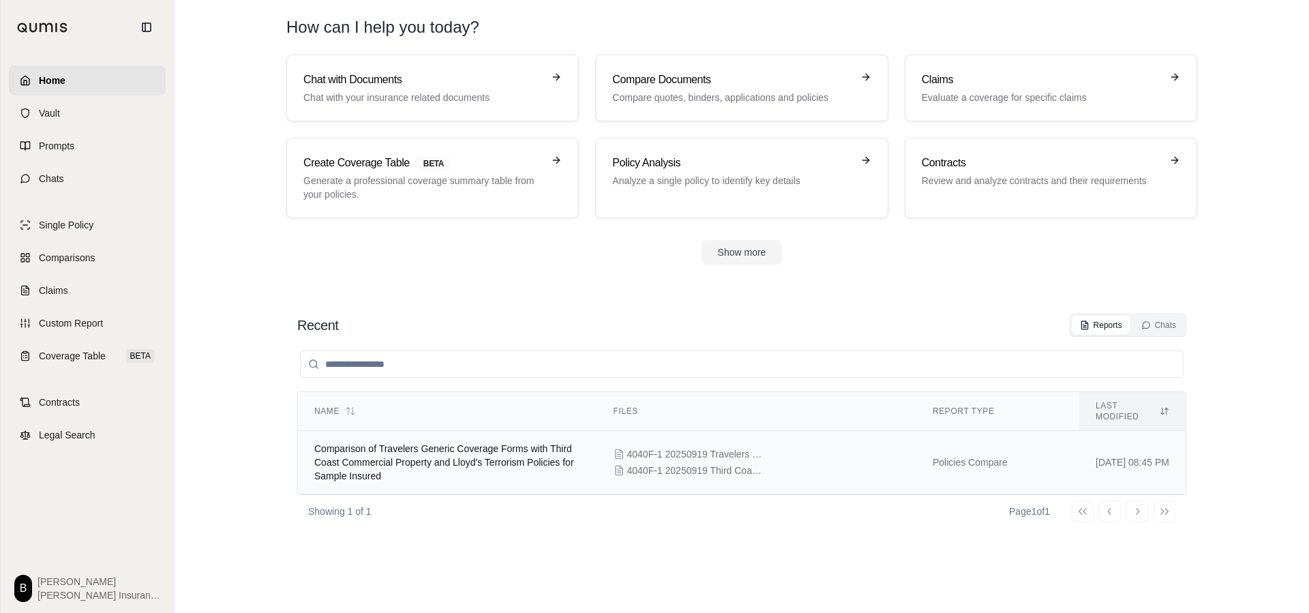
click at [411, 456] on span "Comparison of Travelers Generic Coverage Forms with Third Coast Commercial Prop…" at bounding box center [444, 462] width 260 height 38
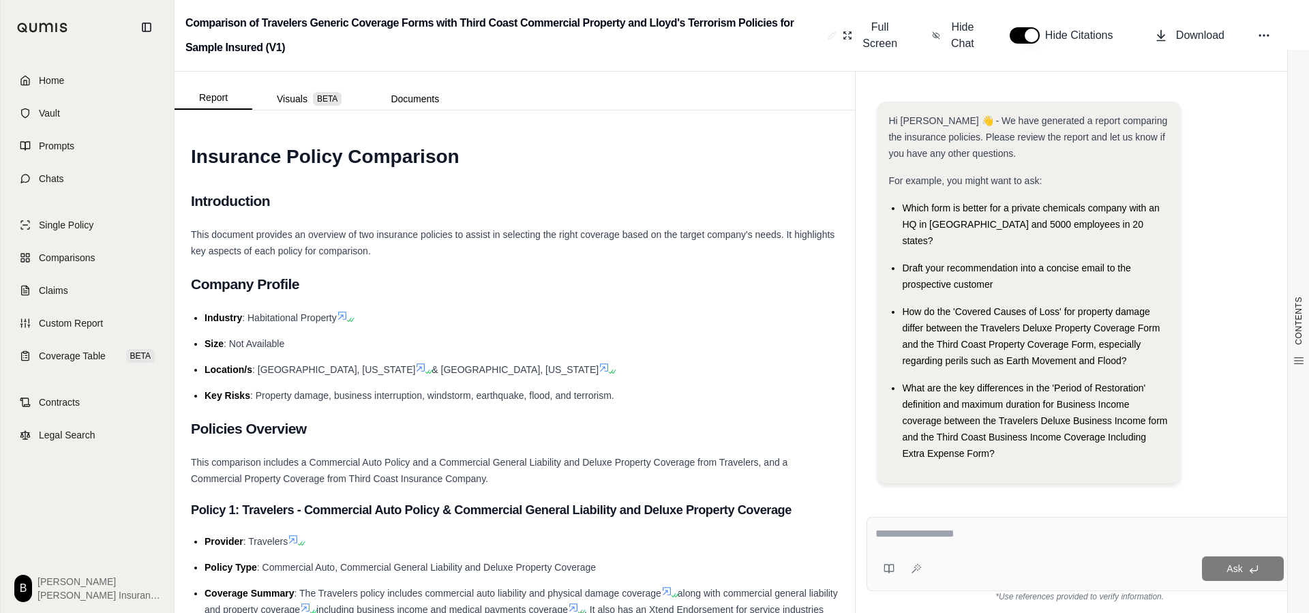
scroll to position [57, 0]
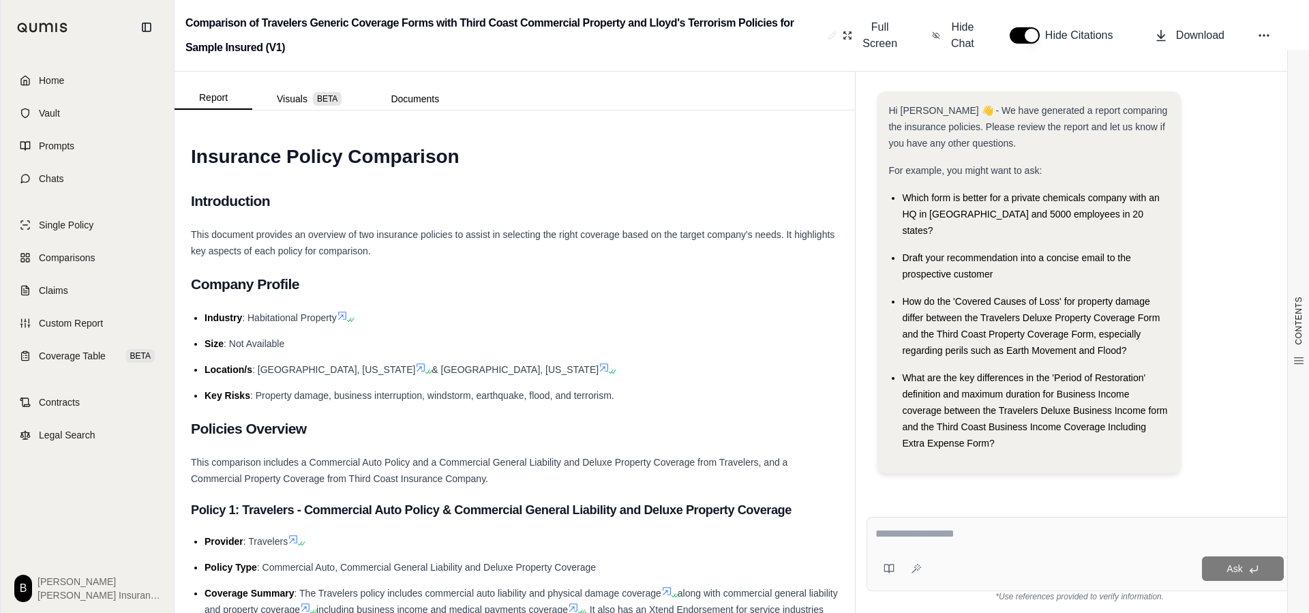
click at [1013, 35] on button "button" at bounding box center [1024, 35] width 30 height 16
click at [939, 40] on icon at bounding box center [936, 36] width 8 height 14
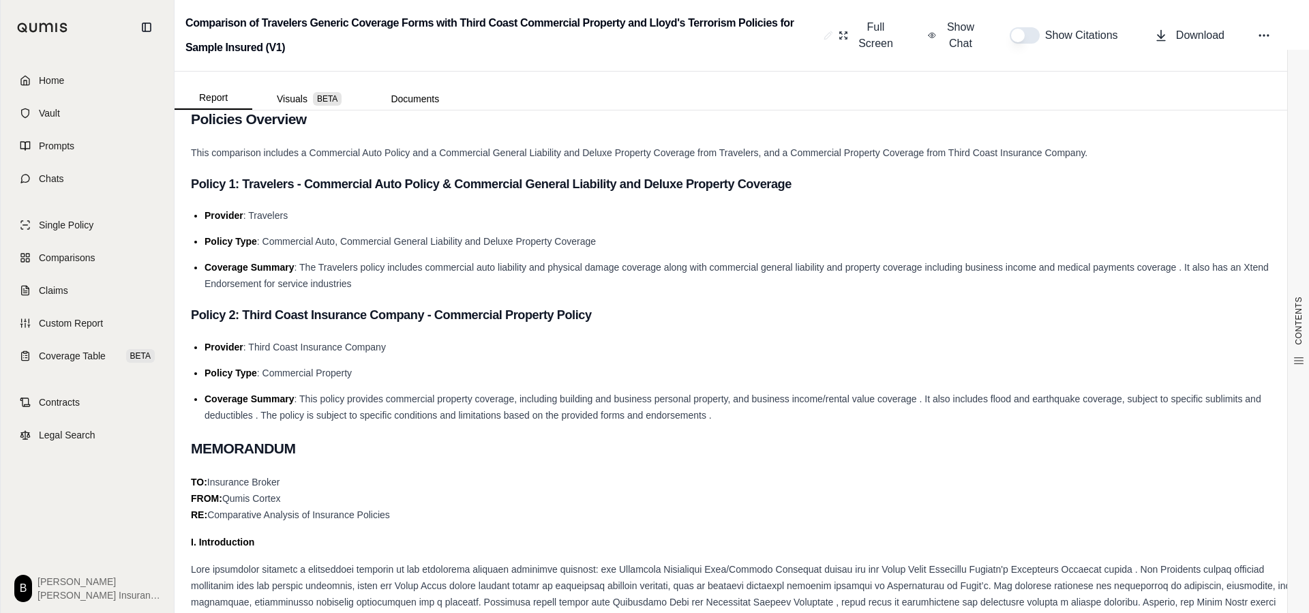
scroll to position [278, 0]
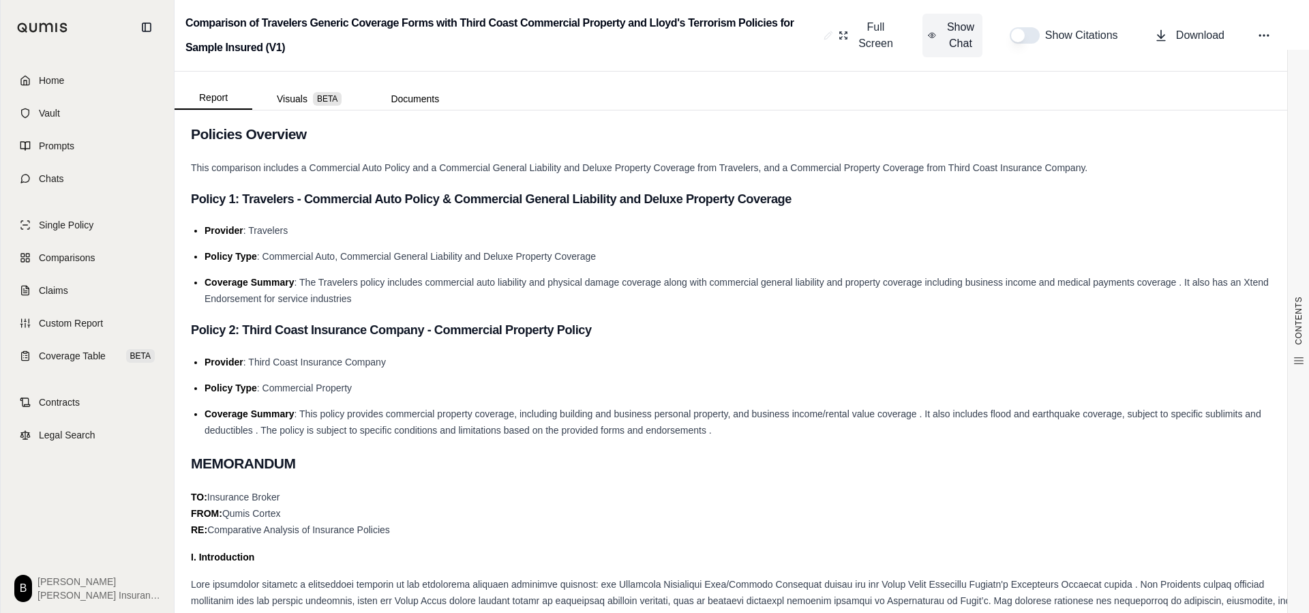
click at [929, 37] on icon at bounding box center [932, 36] width 8 height 14
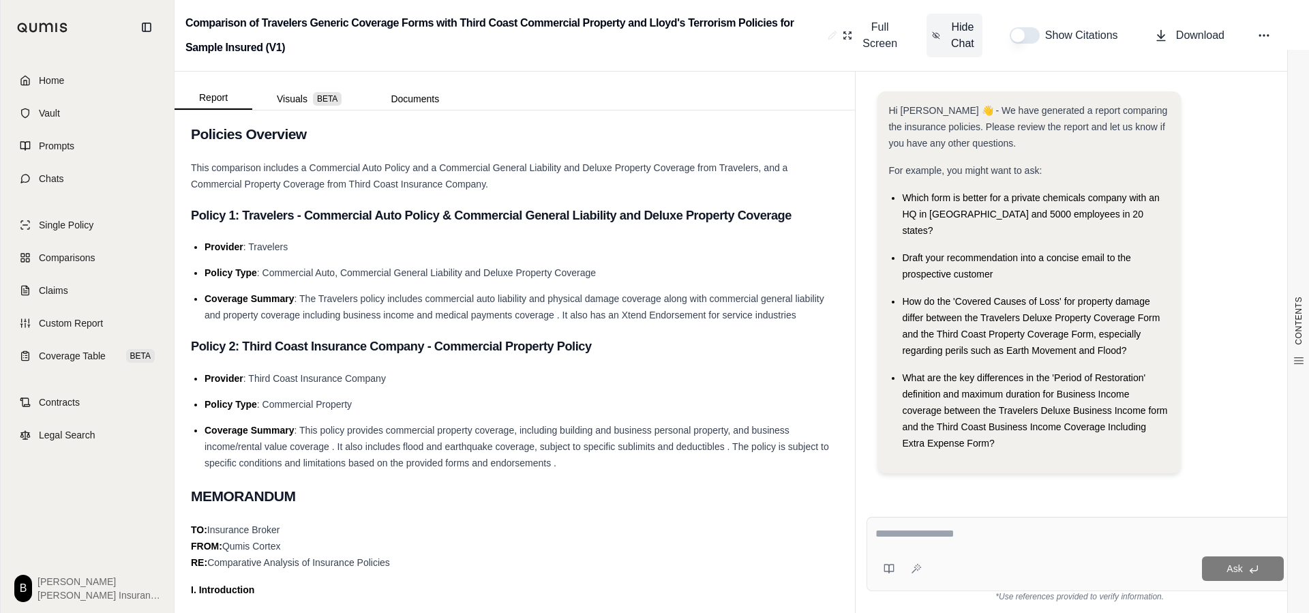
scroll to position [57, 0]
click at [39, 81] on span "Home" at bounding box center [51, 81] width 25 height 14
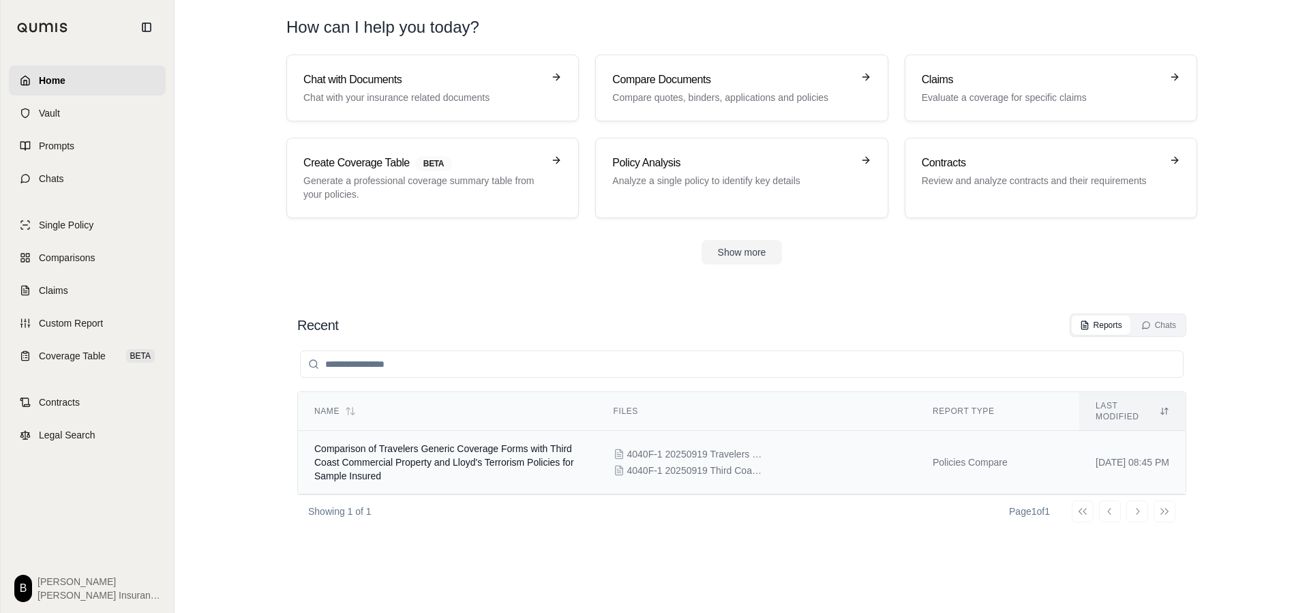
click at [331, 452] on span "Comparison of Travelers Generic Coverage Forms with Third Coast Commercial Prop…" at bounding box center [444, 462] width 260 height 38
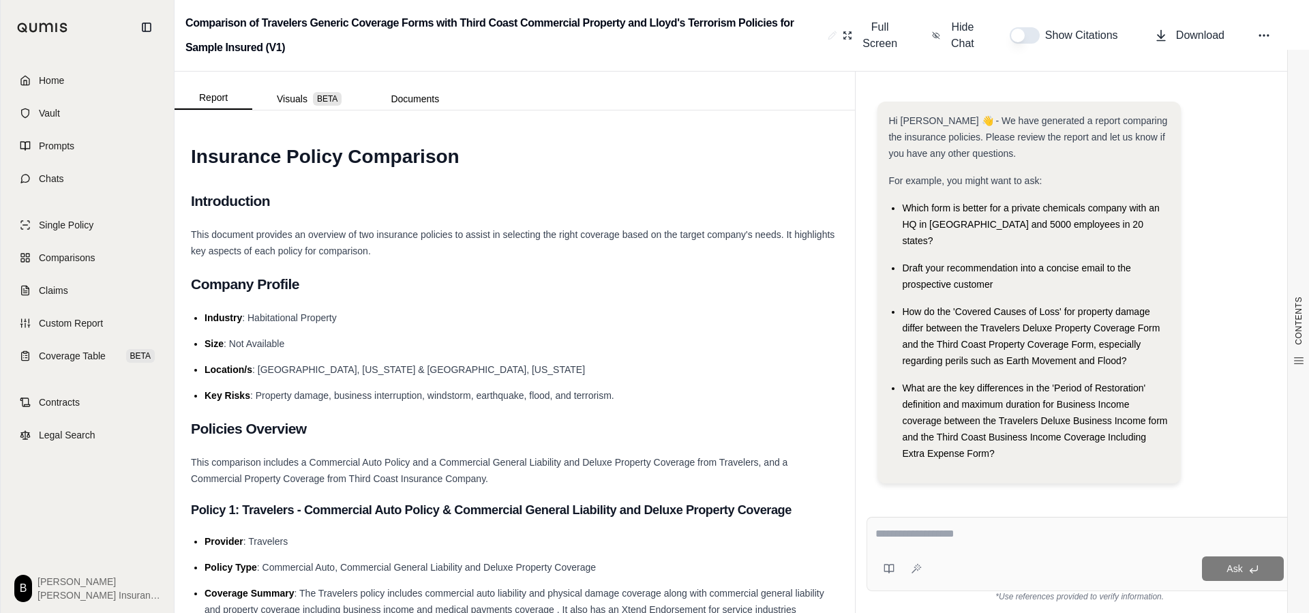
scroll to position [57, 0]
